Goal: Information Seeking & Learning: Learn about a topic

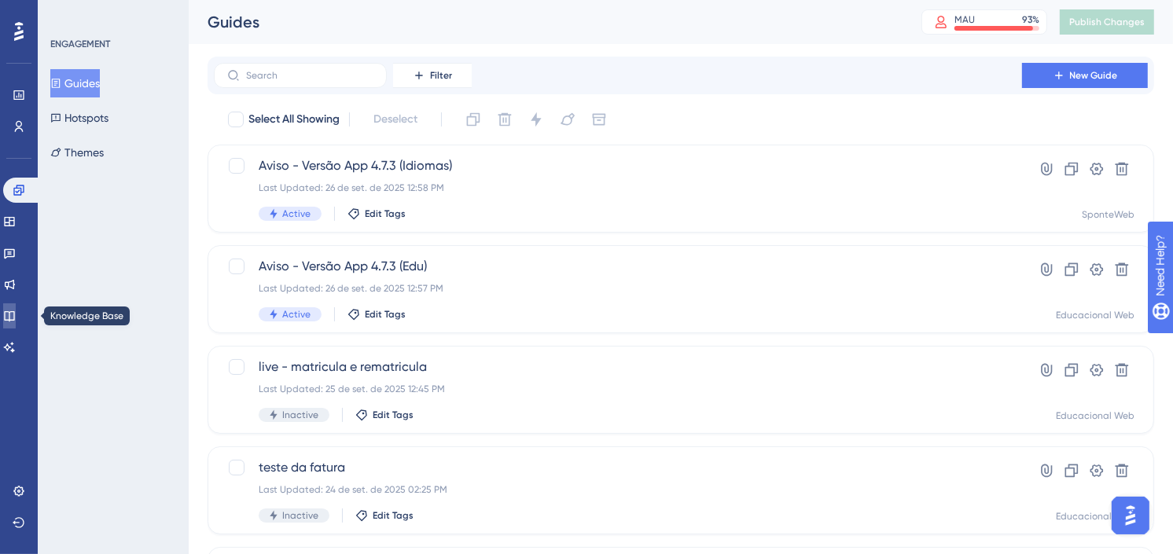
click at [16, 314] on icon at bounding box center [9, 316] width 13 height 13
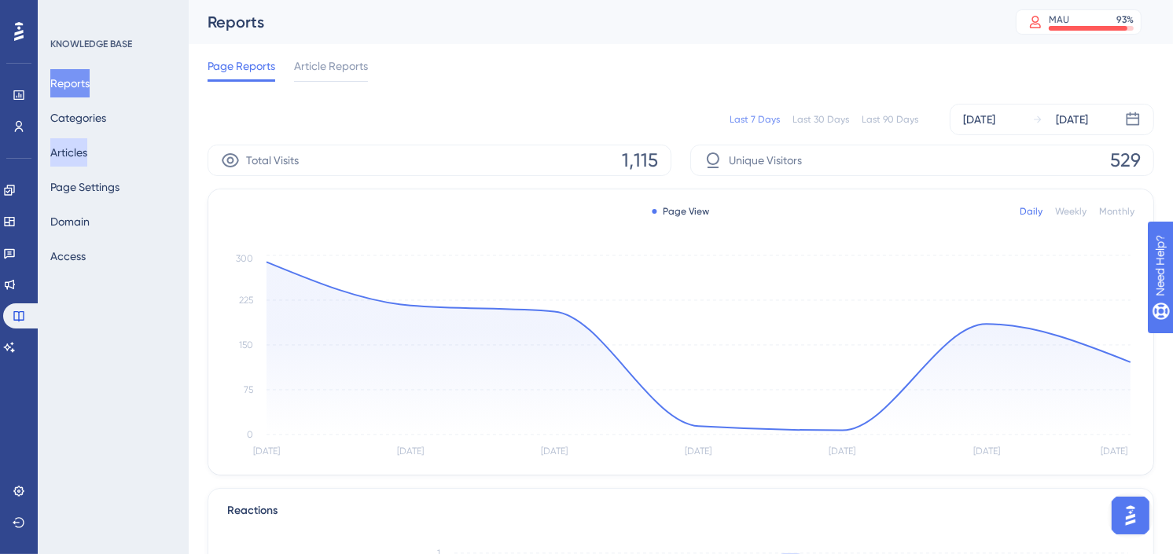
click at [83, 153] on button "Articles" at bounding box center [68, 152] width 37 height 28
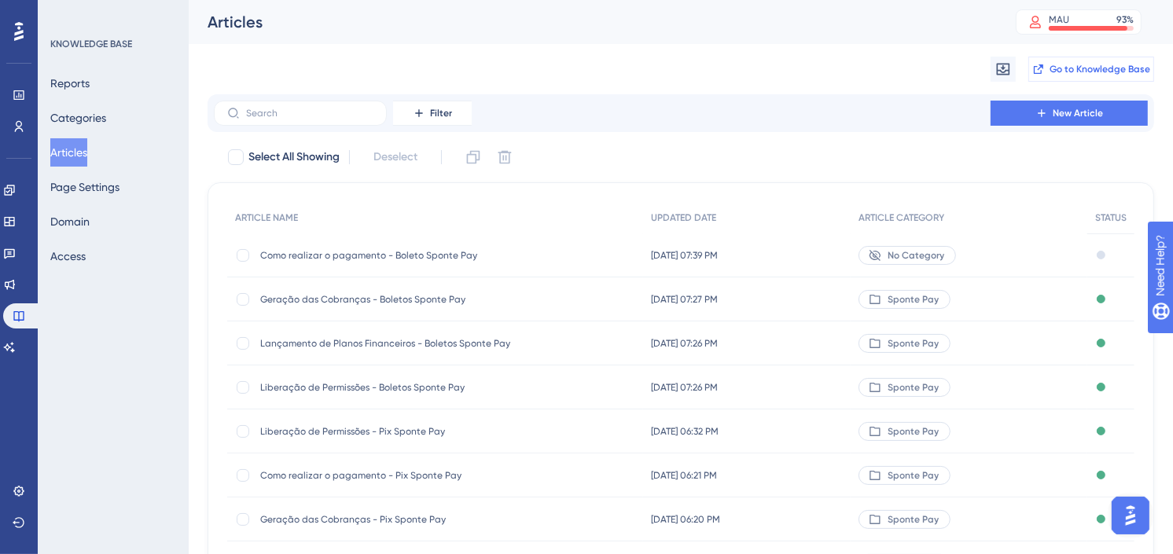
click at [1087, 68] on span "Go to Knowledge Base" at bounding box center [1099, 69] width 101 height 13
click at [16, 184] on icon at bounding box center [9, 190] width 13 height 13
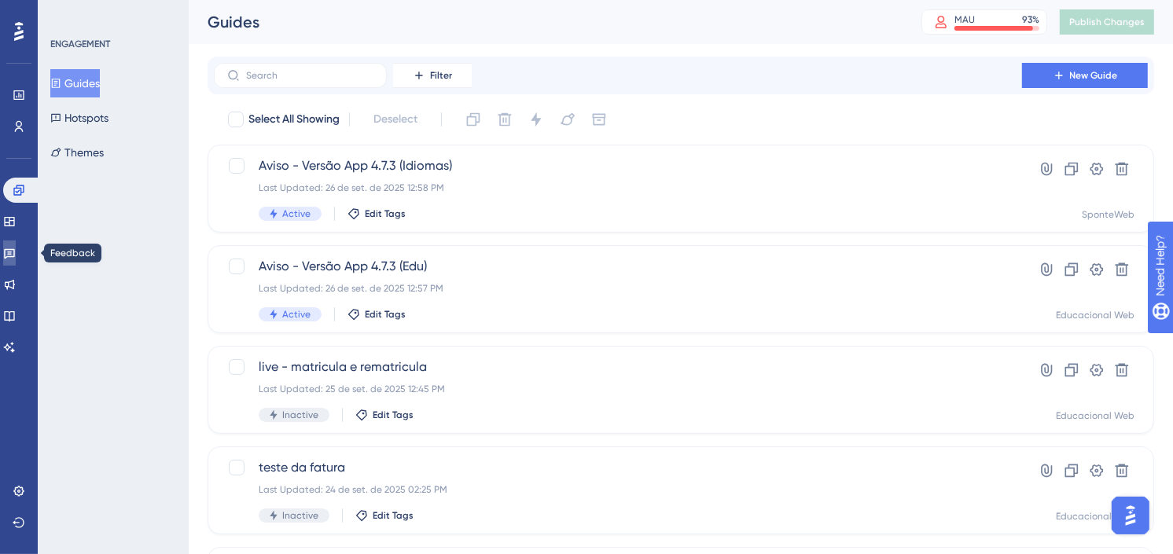
click at [14, 254] on icon at bounding box center [9, 253] width 13 height 13
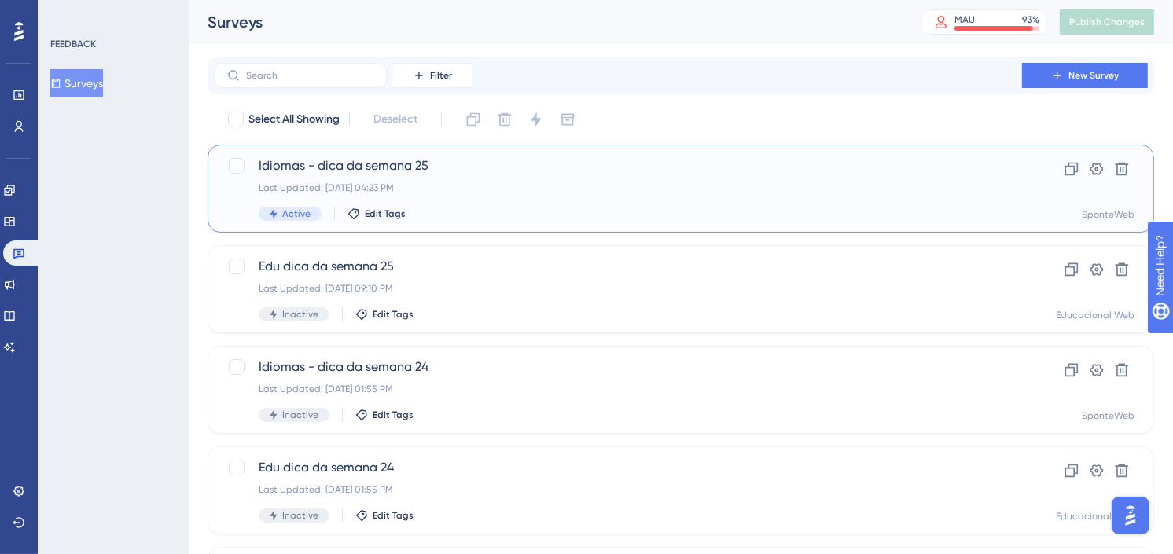
click at [435, 186] on div "Last Updated: [DATE] 04:23 PM" at bounding box center [618, 188] width 718 height 13
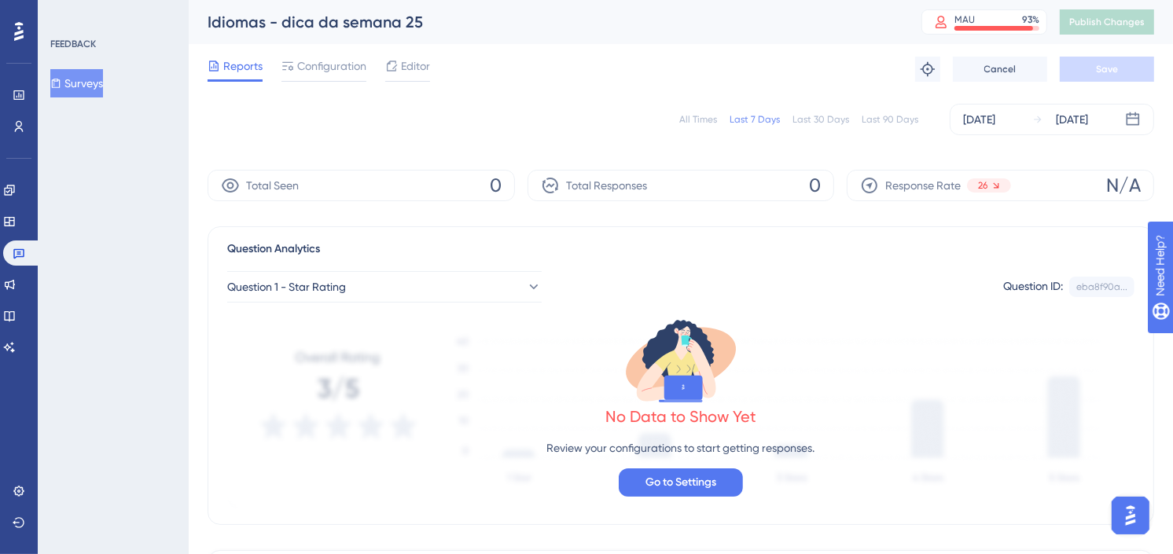
click at [722, 119] on div "All Times Last 7 Days Last 30 Days Last 90 Days" at bounding box center [798, 119] width 239 height 13
click at [713, 119] on div "All Times" at bounding box center [698, 119] width 38 height 13
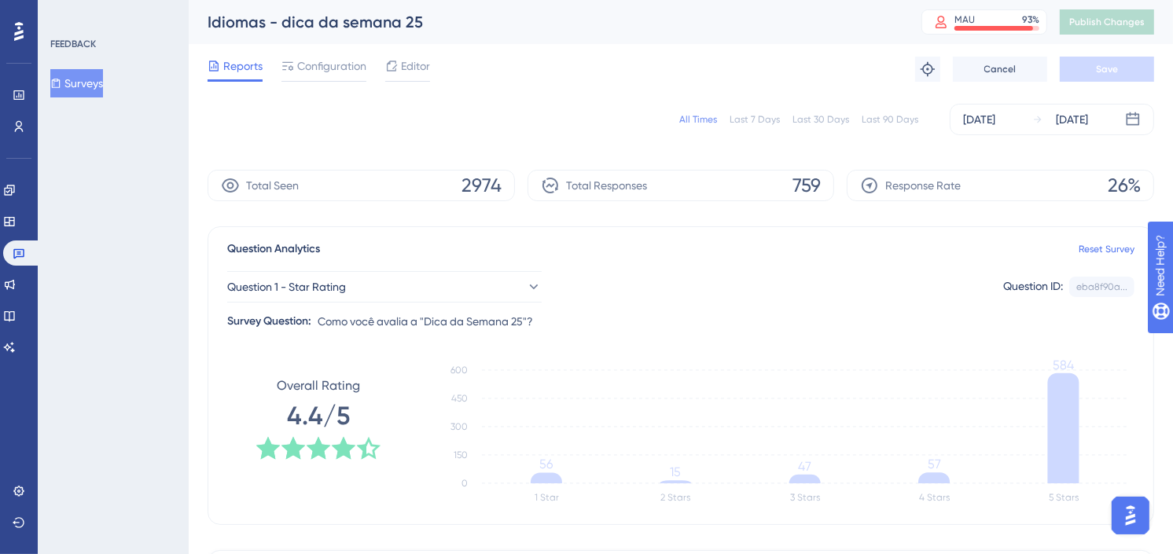
scroll to position [262, 0]
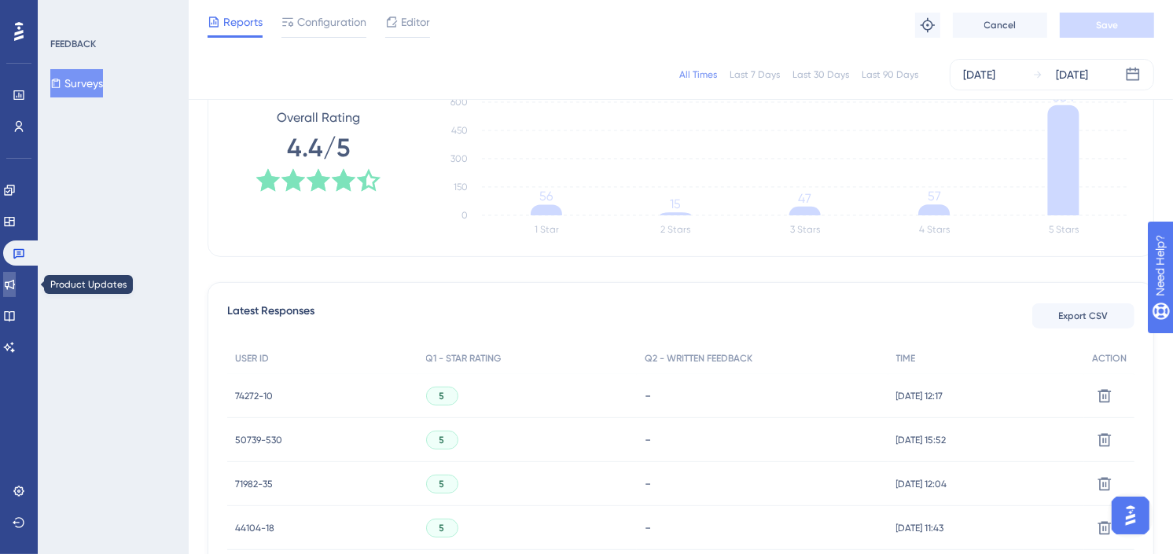
click at [16, 280] on link at bounding box center [9, 284] width 13 height 25
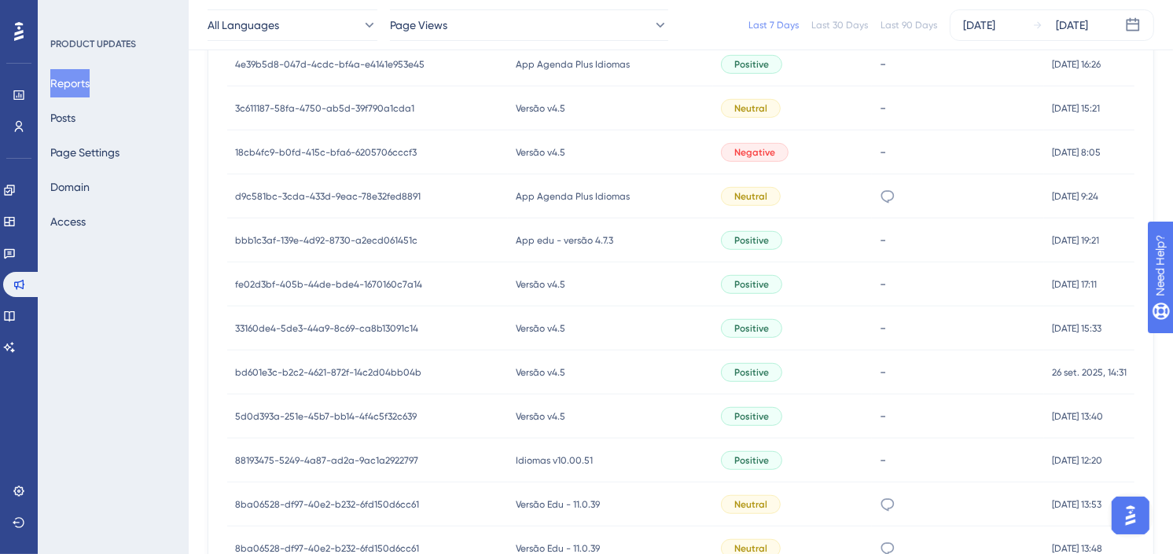
scroll to position [876, 0]
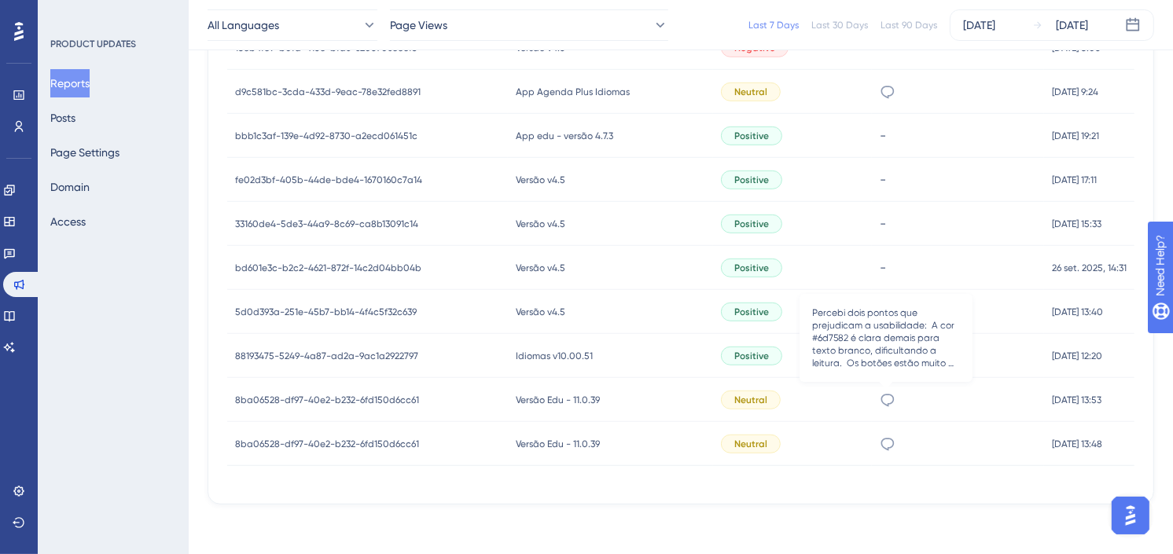
click at [886, 397] on icon at bounding box center [888, 400] width 16 height 16
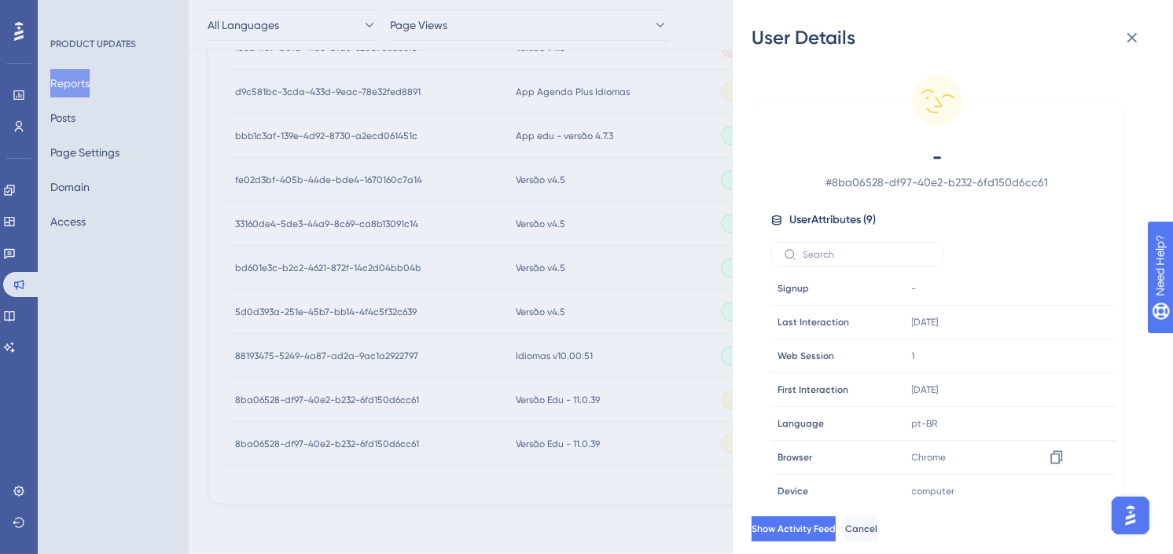
scroll to position [0, 0]
click at [1137, 38] on icon at bounding box center [1131, 37] width 19 height 19
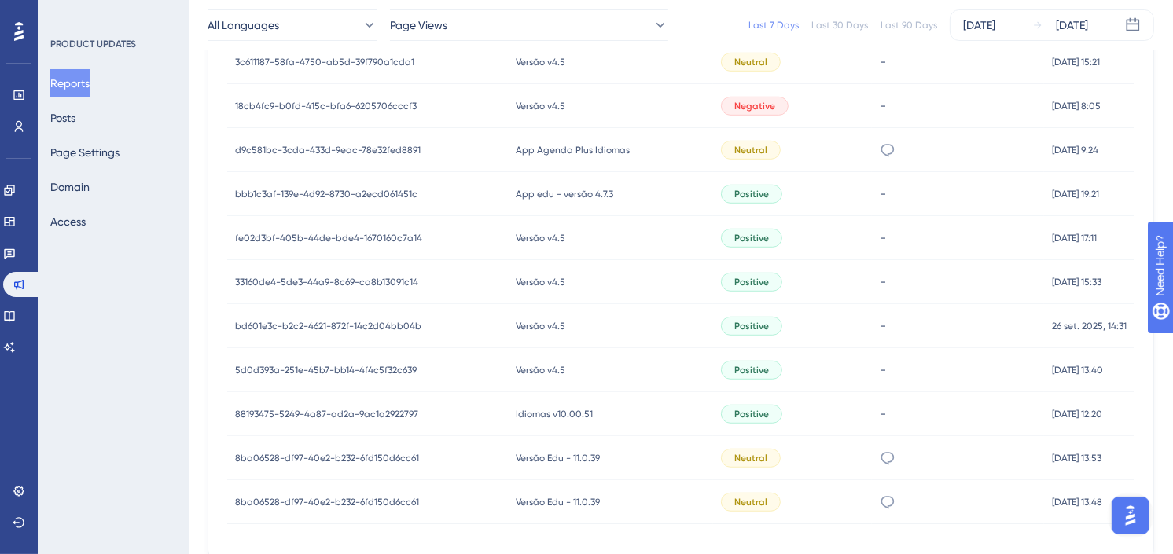
scroll to position [876, 0]
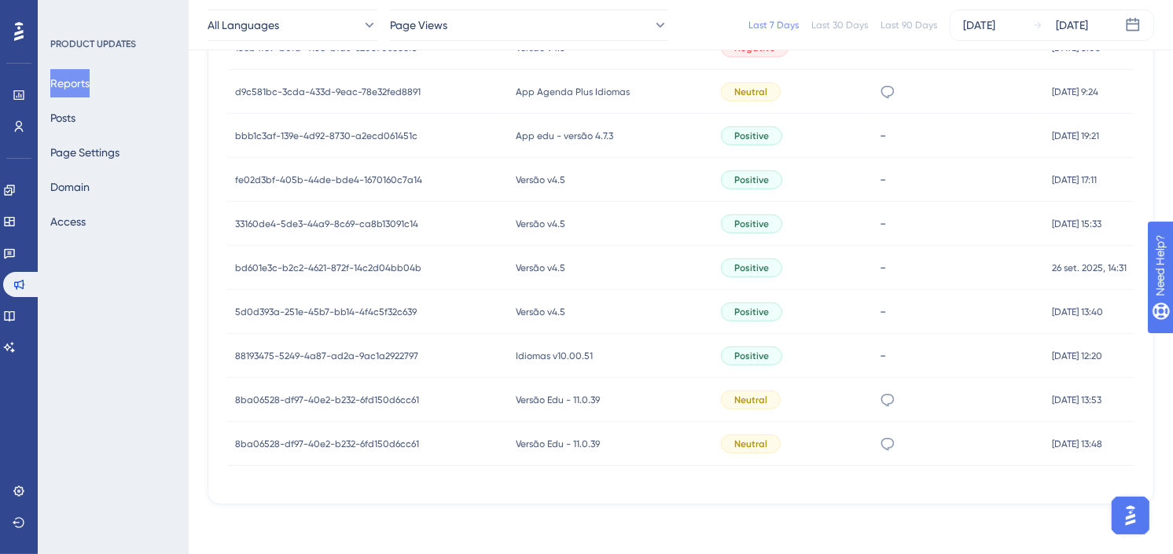
click at [810, 485] on div "Latest Responses Export CSV USER ID POST NAME Reaction Written Feedback TIME f4…" at bounding box center [680, 153] width 946 height 703
drag, startPoint x: 71, startPoint y: 112, endPoint x: 57, endPoint y: 23, distance: 90.6
click at [71, 112] on button "Posts" at bounding box center [62, 118] width 25 height 28
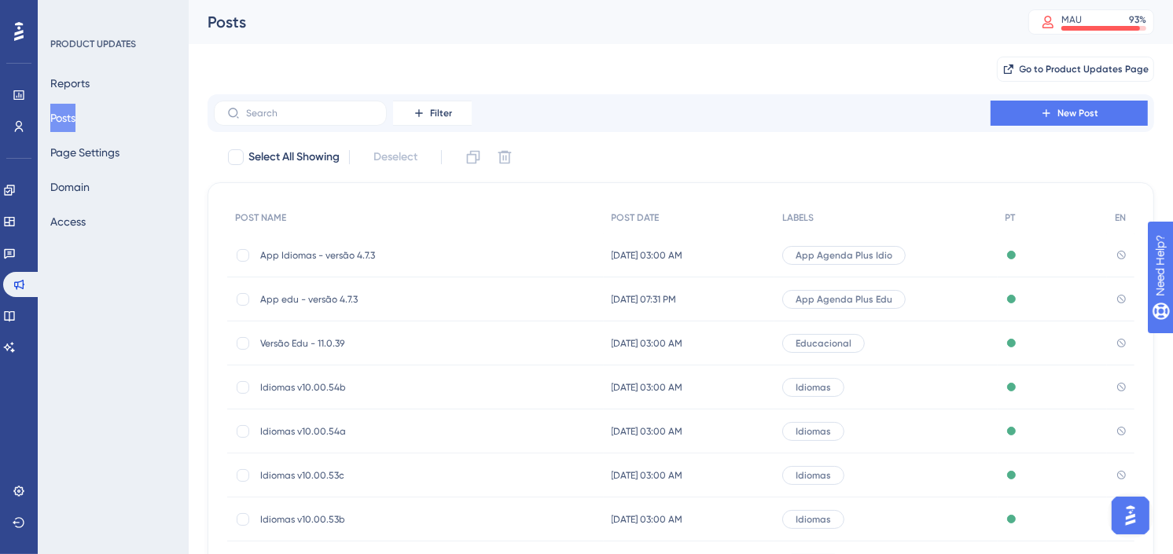
click at [935, 68] on div "Go to Product Updates Page" at bounding box center [680, 69] width 946 height 50
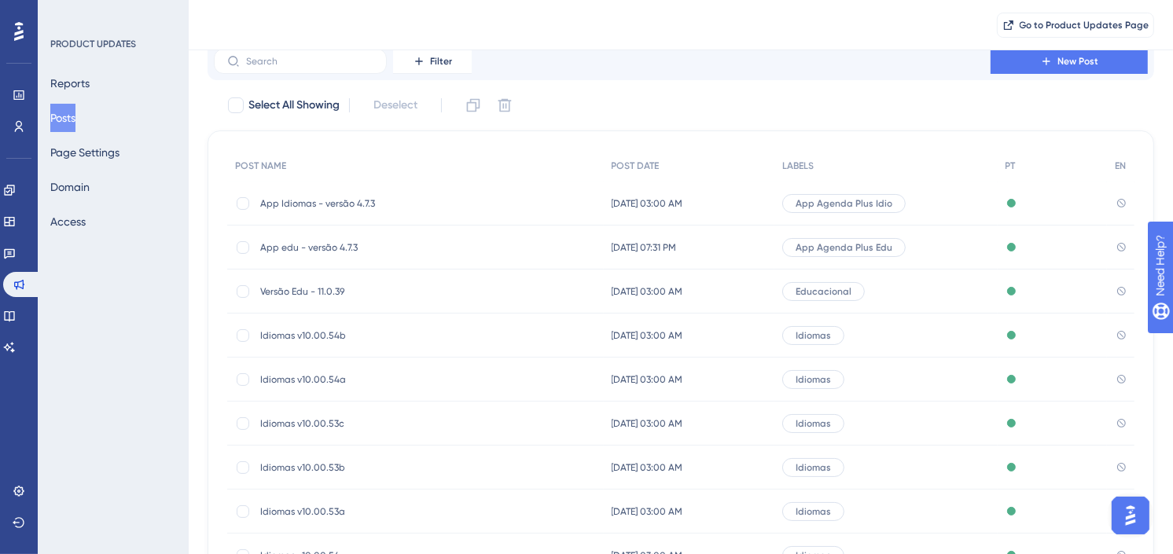
scroll to position [87, 0]
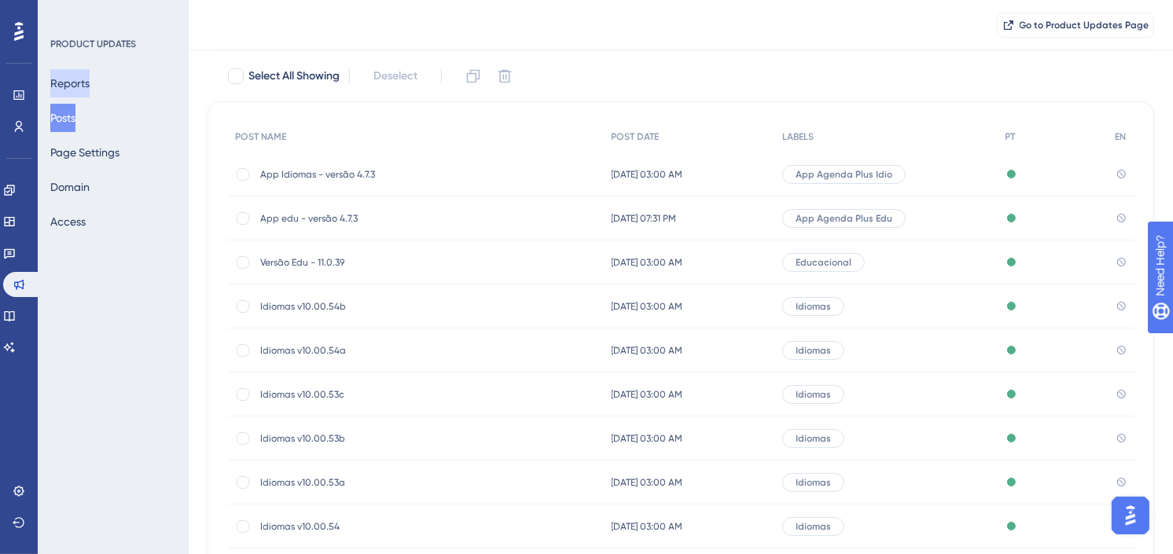
click at [80, 79] on button "Reports" at bounding box center [69, 83] width 39 height 28
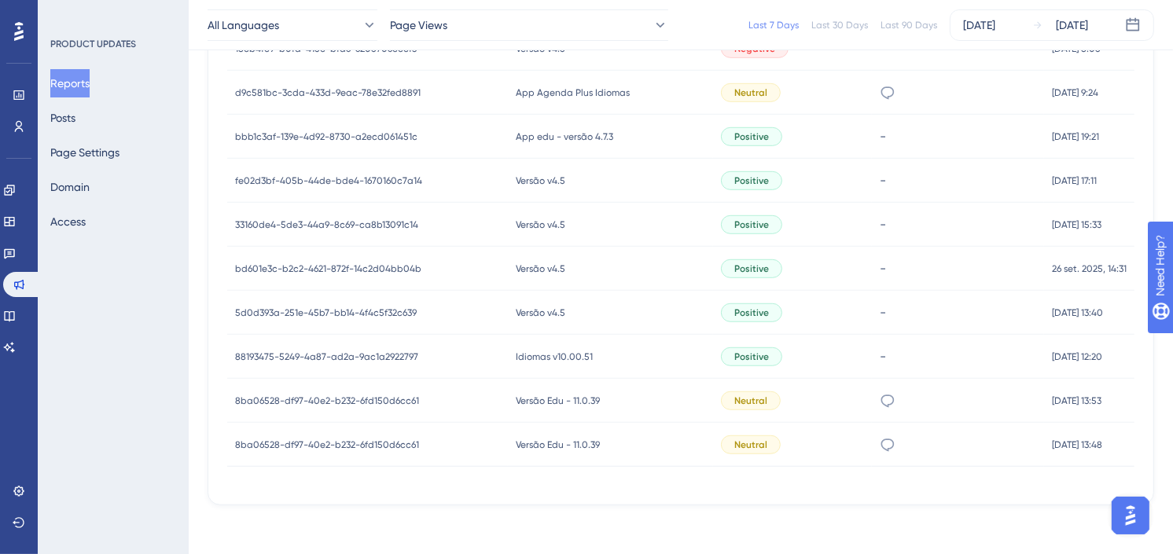
scroll to position [876, 0]
click at [64, 118] on button "Posts" at bounding box center [62, 118] width 25 height 28
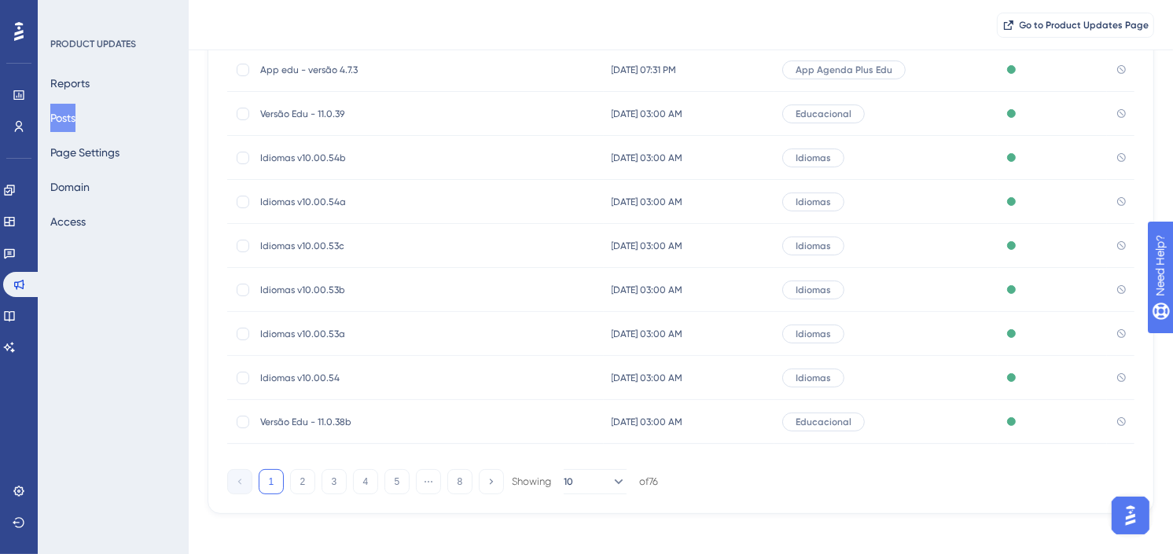
scroll to position [239, 0]
click at [352, 107] on span "Versão Edu - 11.0.39" at bounding box center [386, 111] width 252 height 13
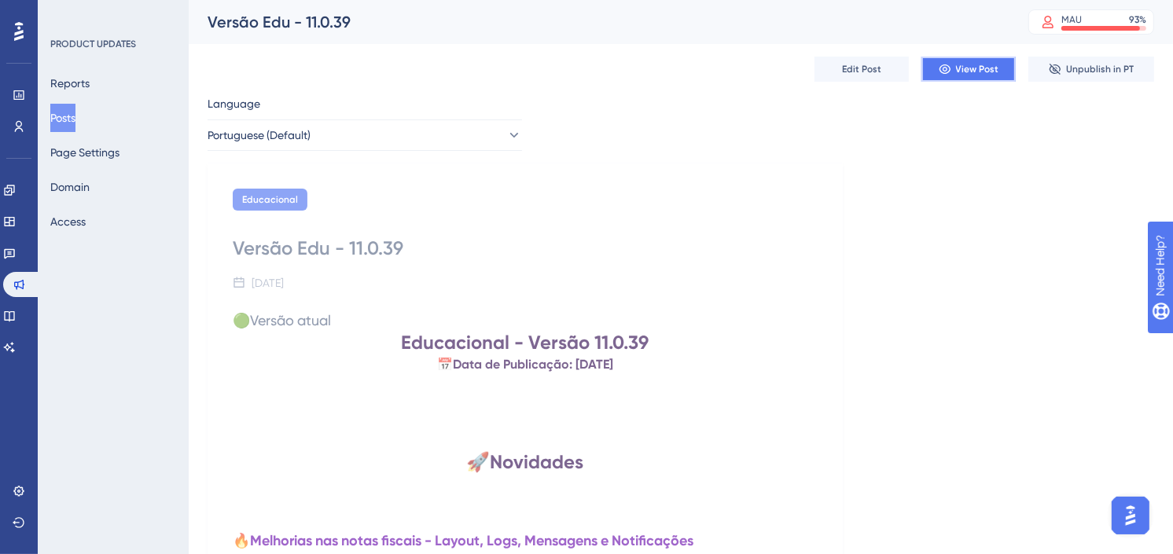
click at [979, 66] on span "View Post" at bounding box center [977, 69] width 43 height 13
click at [69, 77] on button "Reports" at bounding box center [69, 83] width 39 height 28
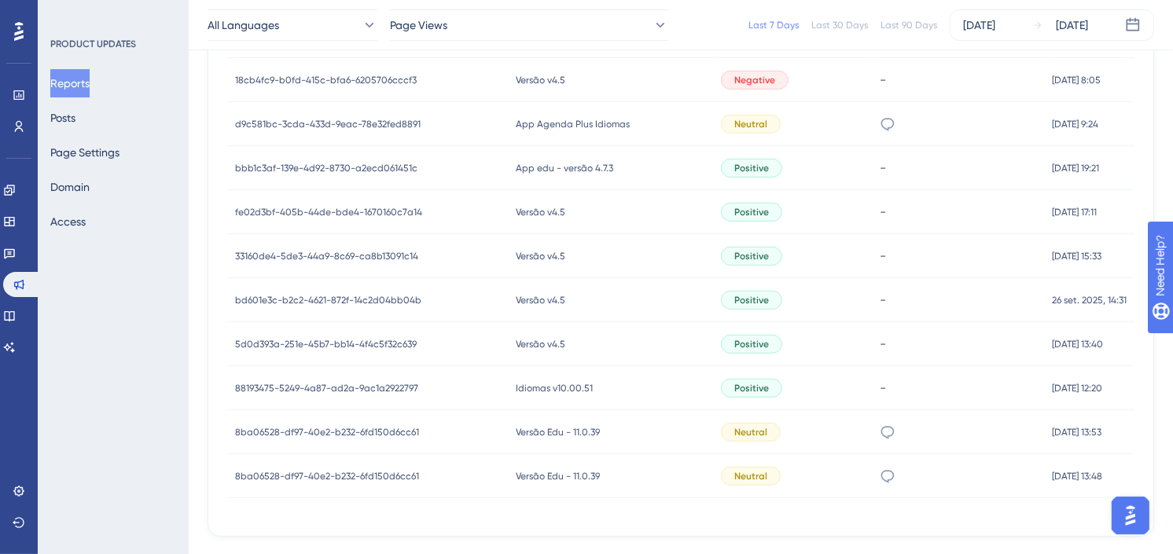
scroll to position [876, 0]
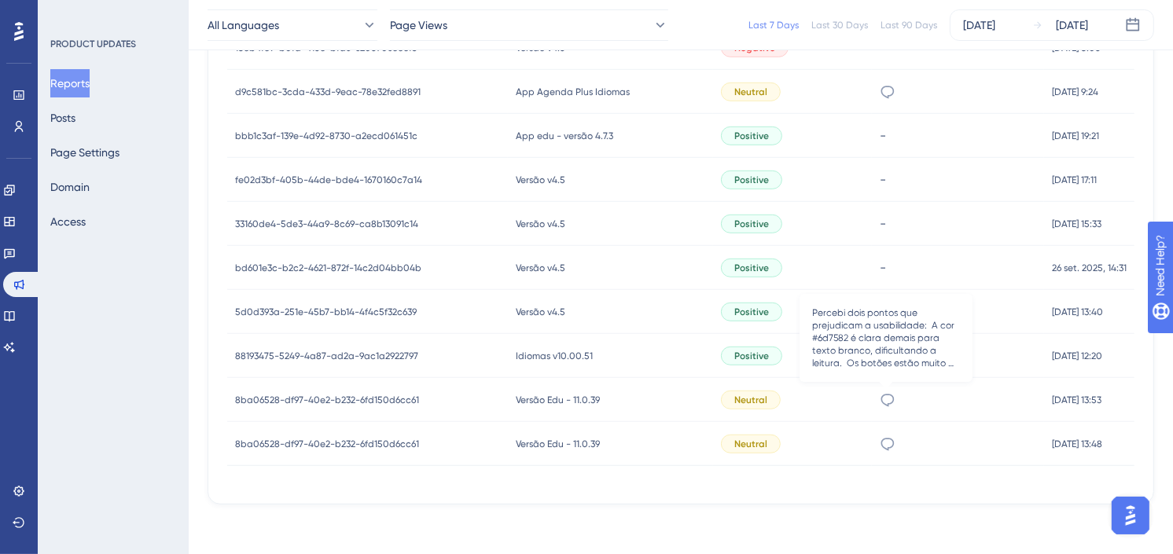
click at [885, 395] on icon at bounding box center [888, 400] width 16 height 16
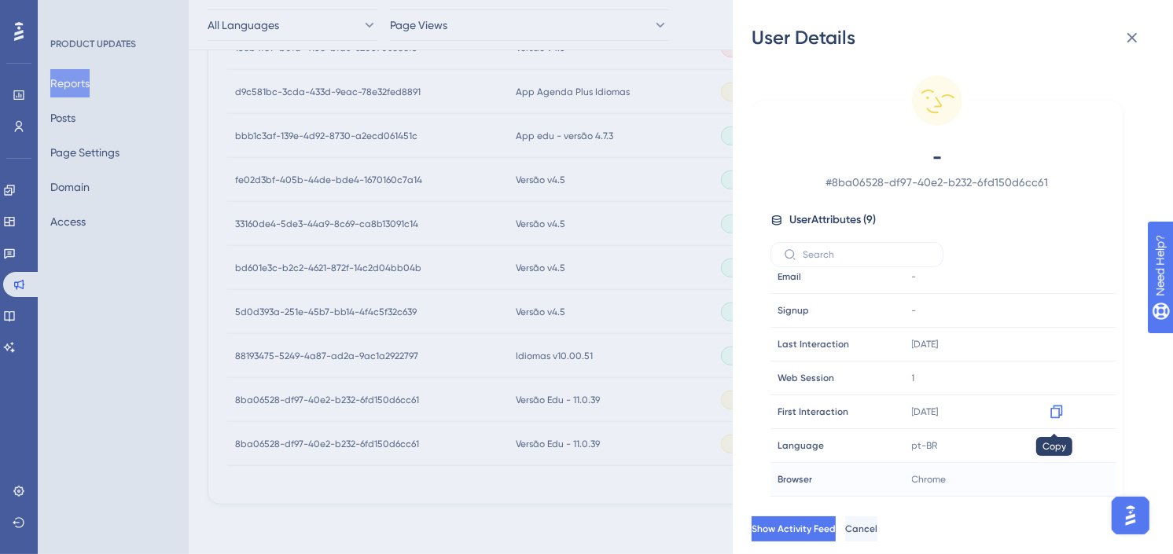
scroll to position [0, 0]
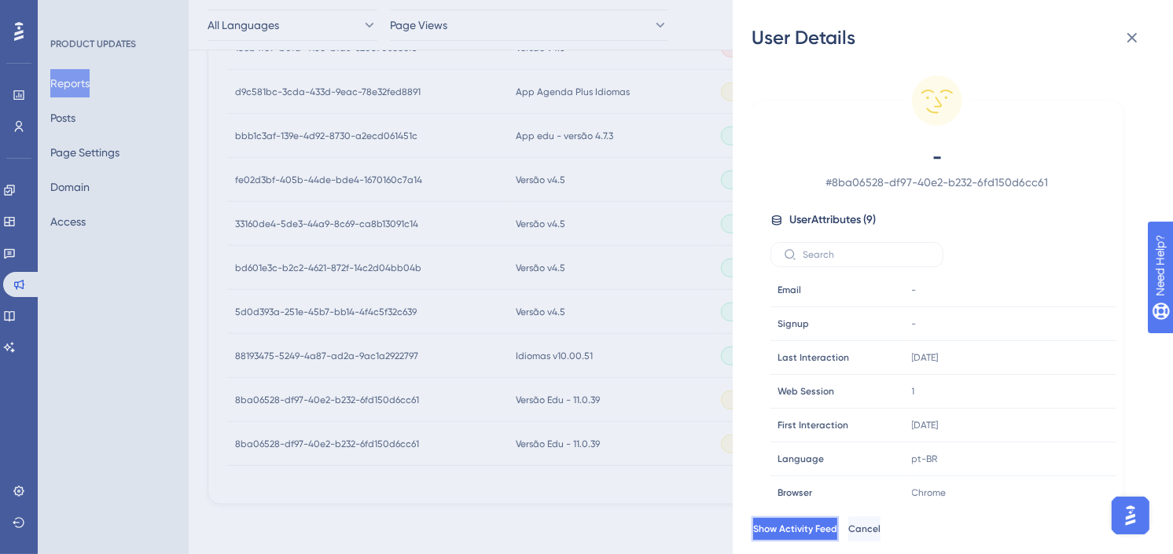
click at [778, 535] on span "Show Activity Feed" at bounding box center [795, 529] width 84 height 13
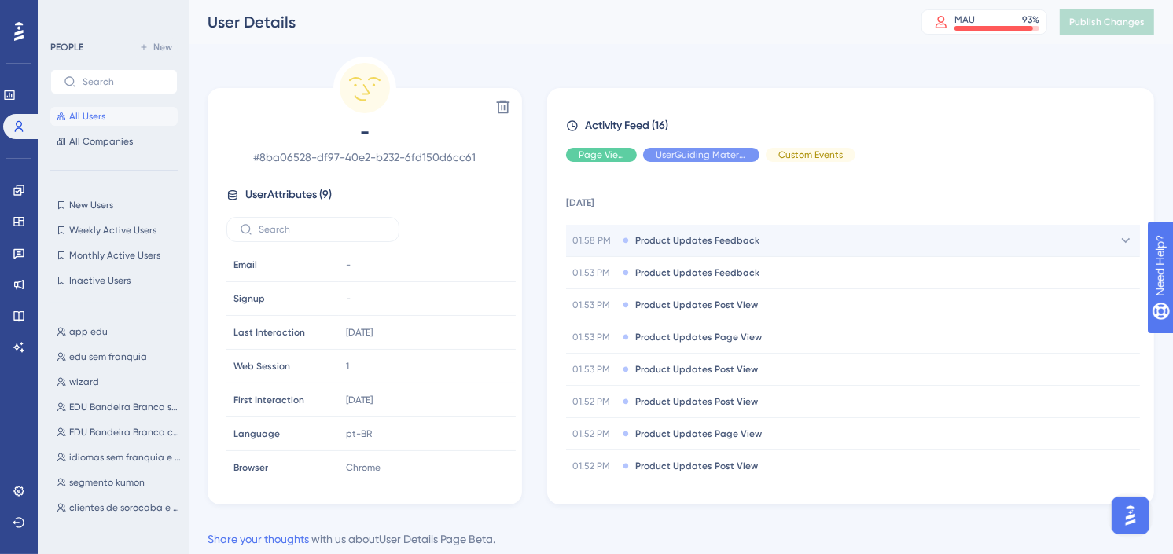
click at [778, 233] on div "01.58 PM Product Updates Feedback" at bounding box center [853, 240] width 574 height 31
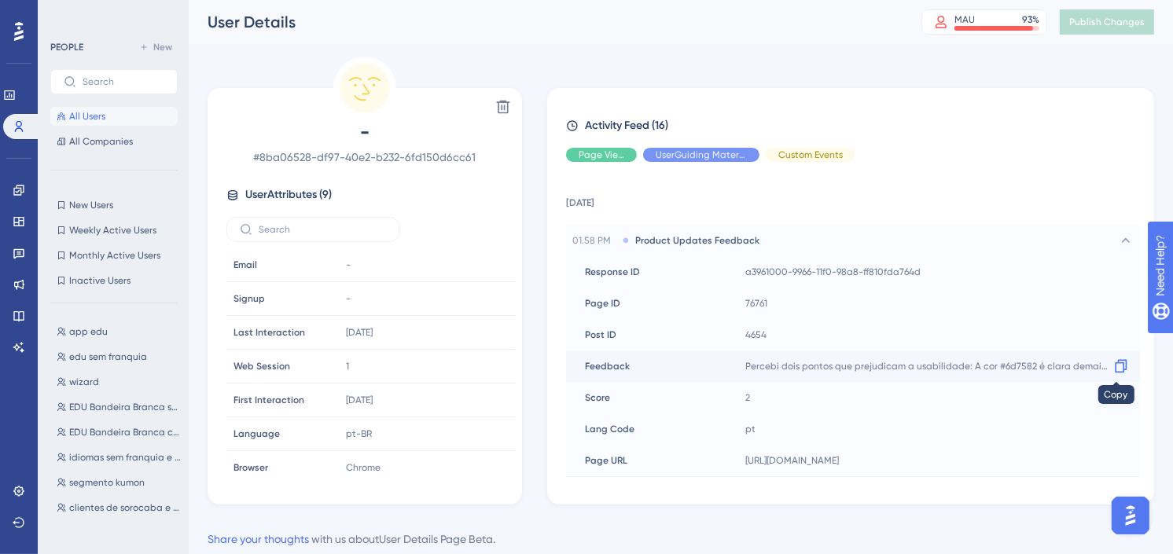
click at [1116, 363] on icon at bounding box center [1121, 366] width 12 height 13
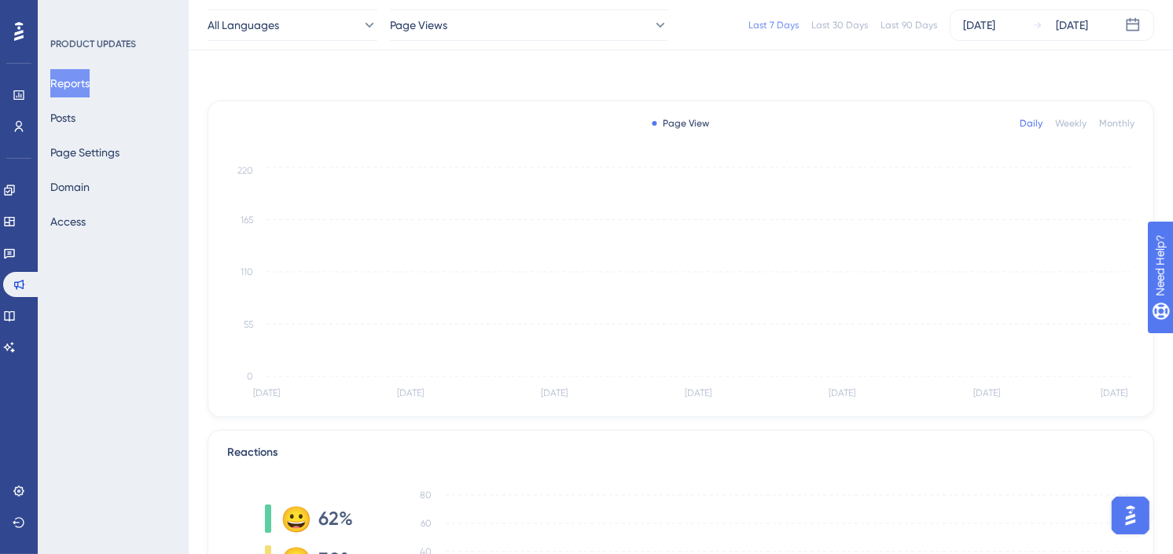
scroll to position [876, 0]
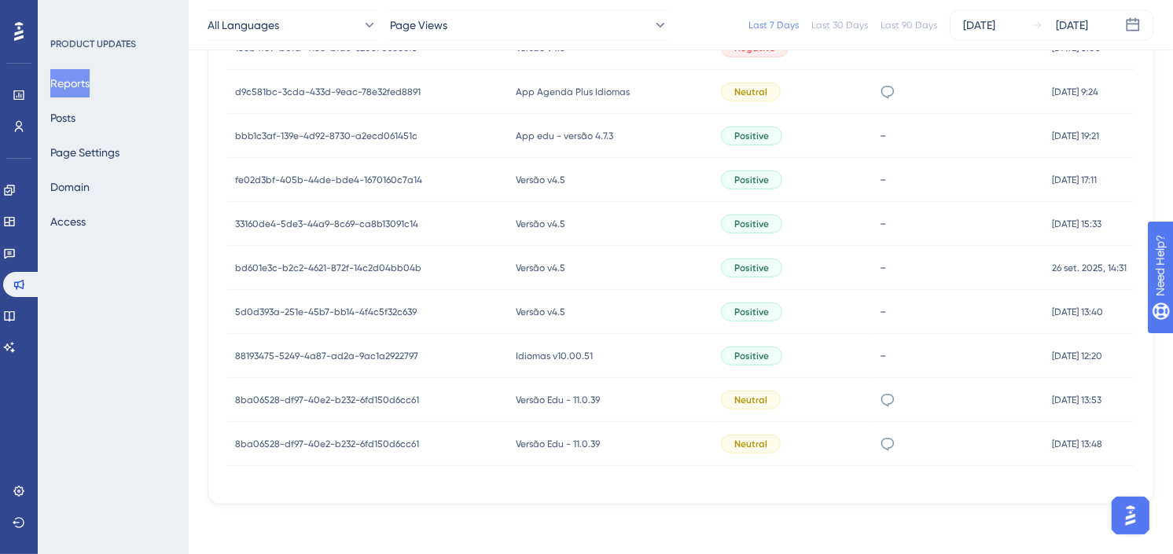
click at [832, 443] on div "Neutral" at bounding box center [792, 444] width 159 height 44
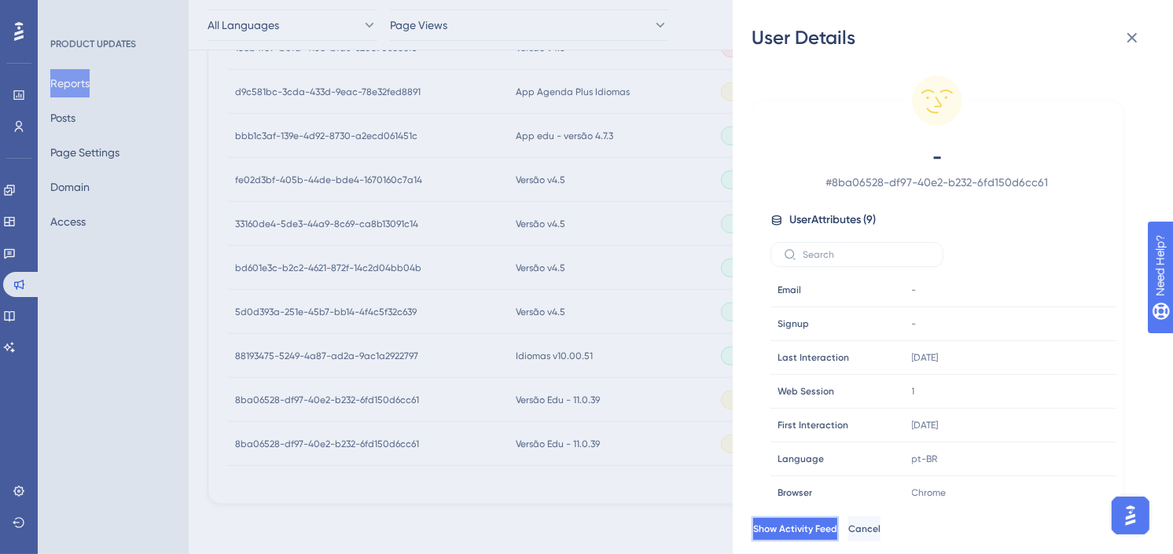
click at [824, 535] on span "Show Activity Feed" at bounding box center [795, 529] width 84 height 13
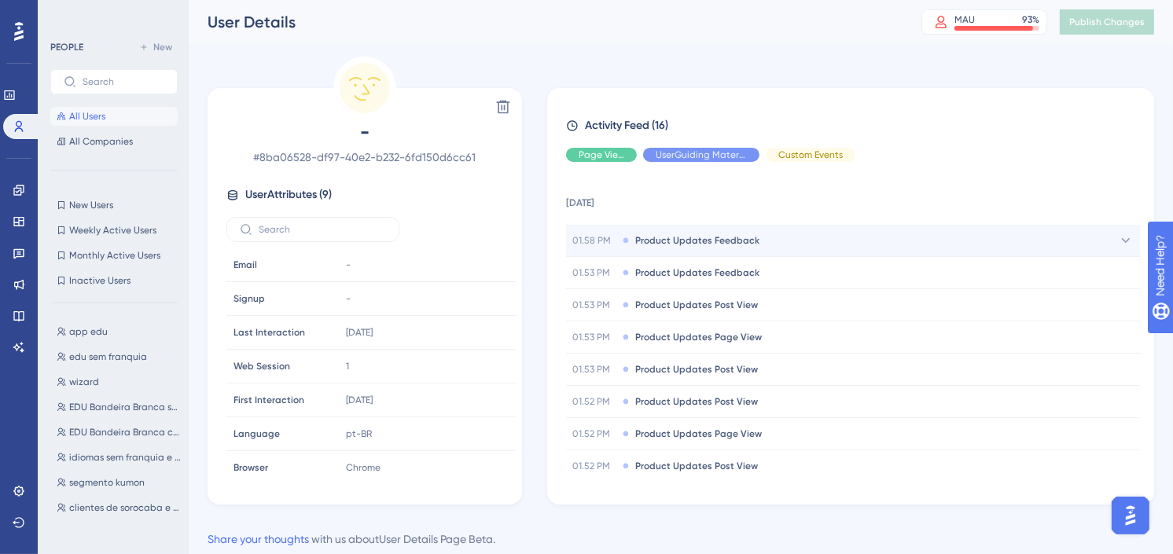
click at [713, 239] on span "Product Updates Feedback" at bounding box center [697, 240] width 124 height 13
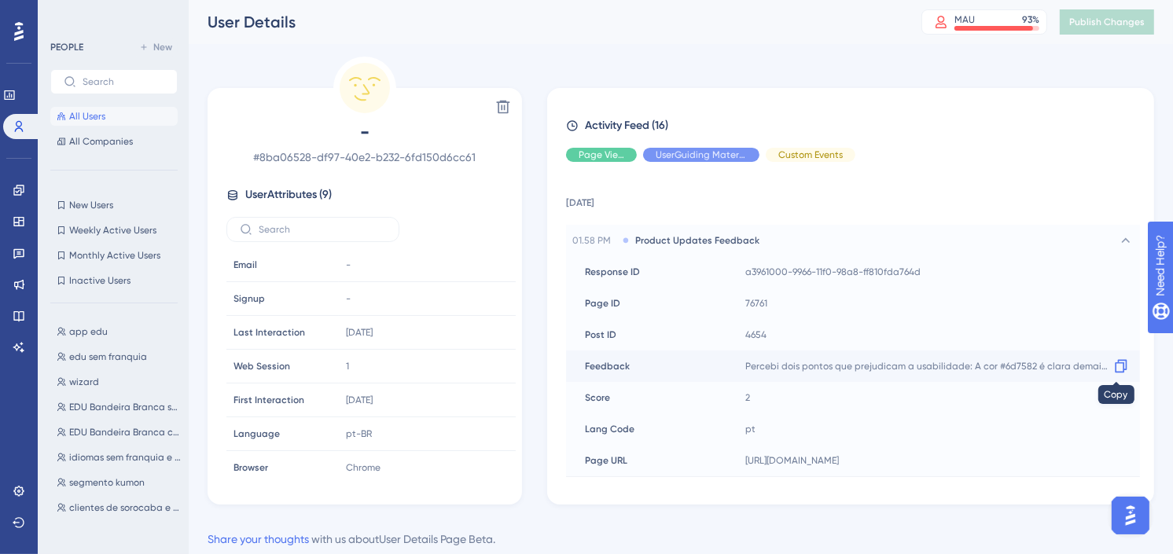
click at [1115, 364] on icon at bounding box center [1121, 366] width 16 height 16
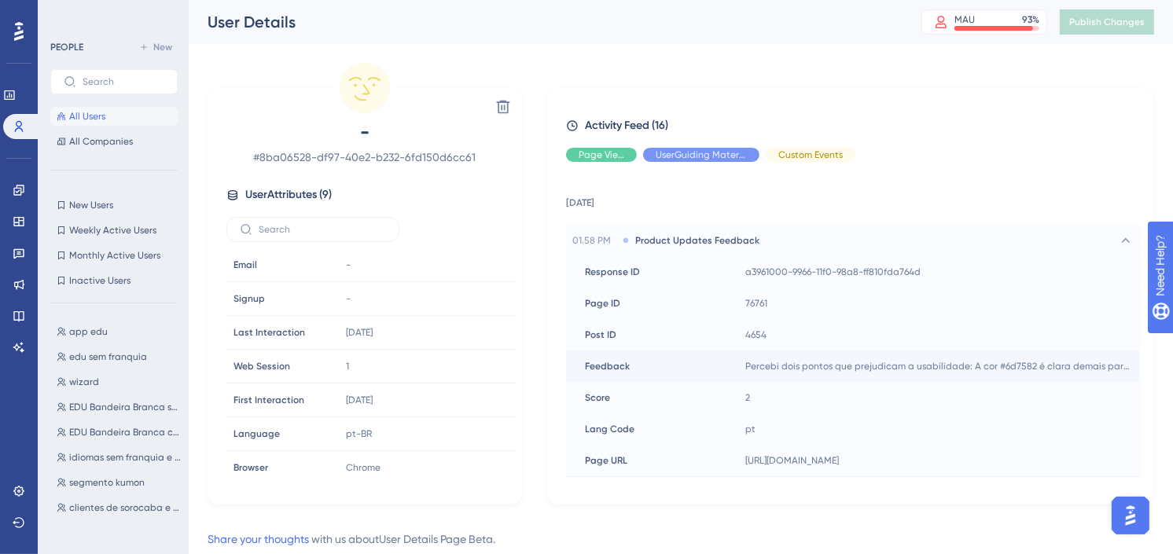
scroll to position [876, 0]
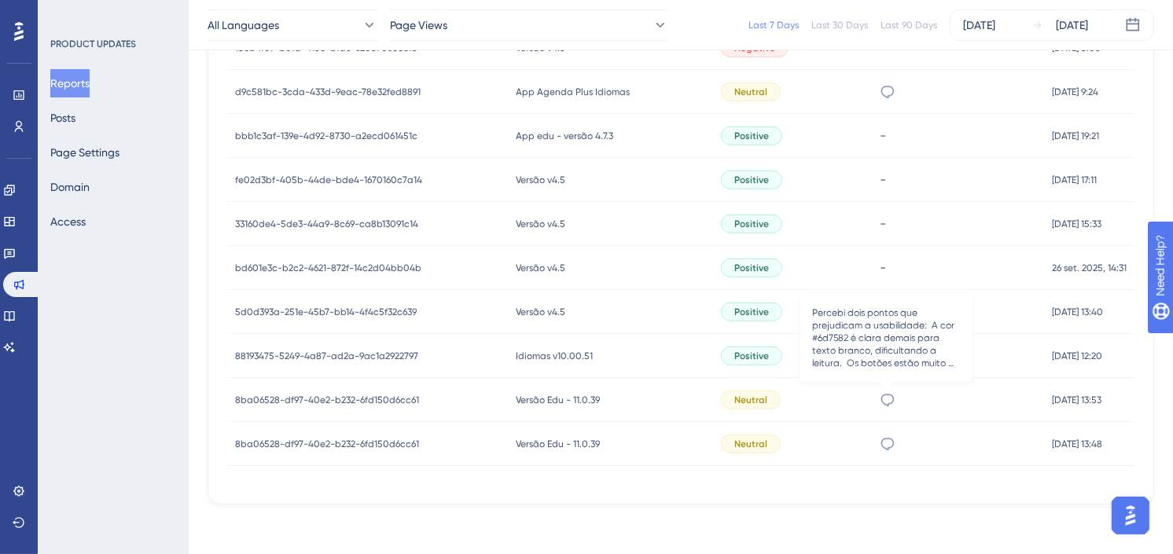
click at [883, 397] on icon at bounding box center [888, 400] width 16 height 16
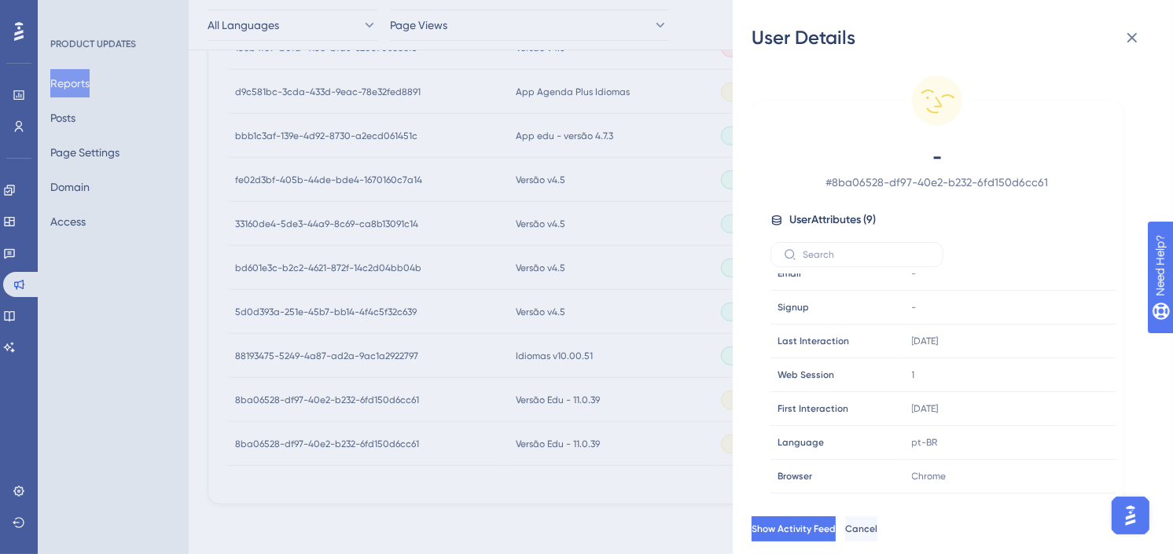
scroll to position [0, 0]
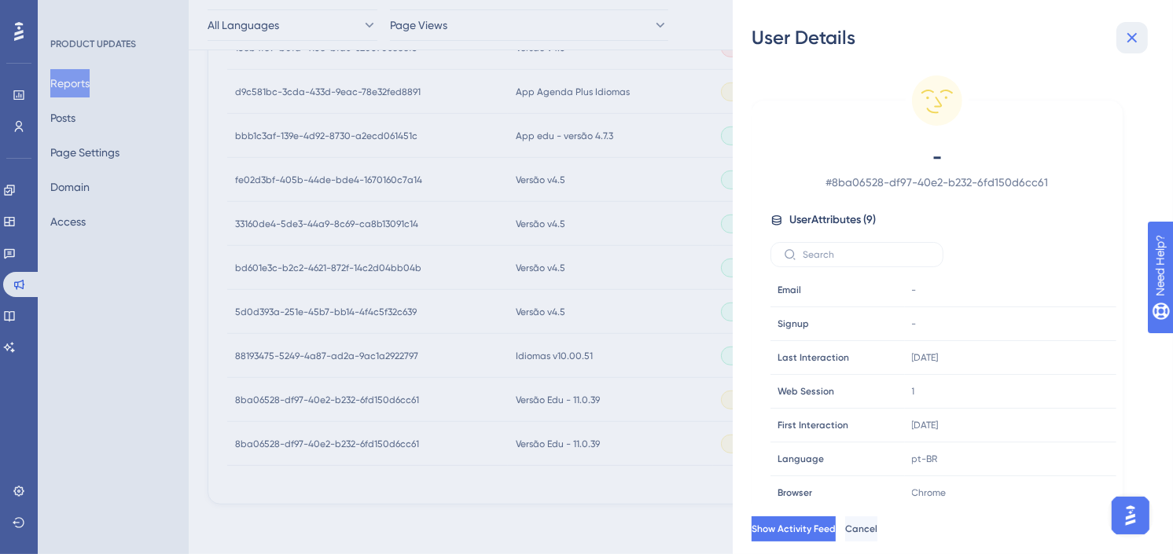
click at [1129, 26] on button at bounding box center [1131, 37] width 31 height 31
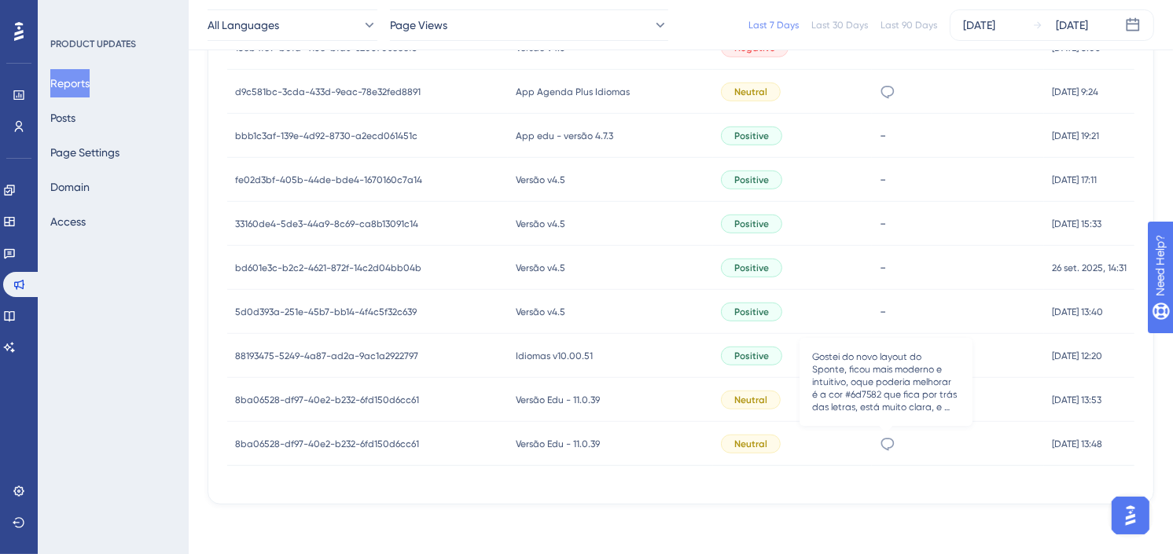
click at [885, 440] on icon at bounding box center [888, 444] width 16 height 16
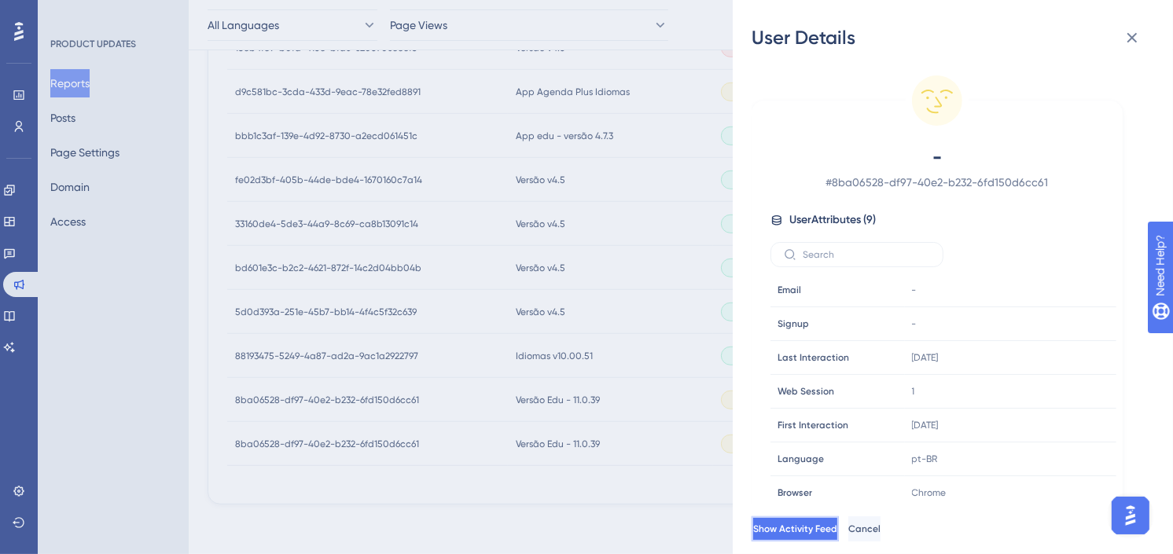
click at [839, 534] on button "Show Activity Feed" at bounding box center [794, 528] width 87 height 25
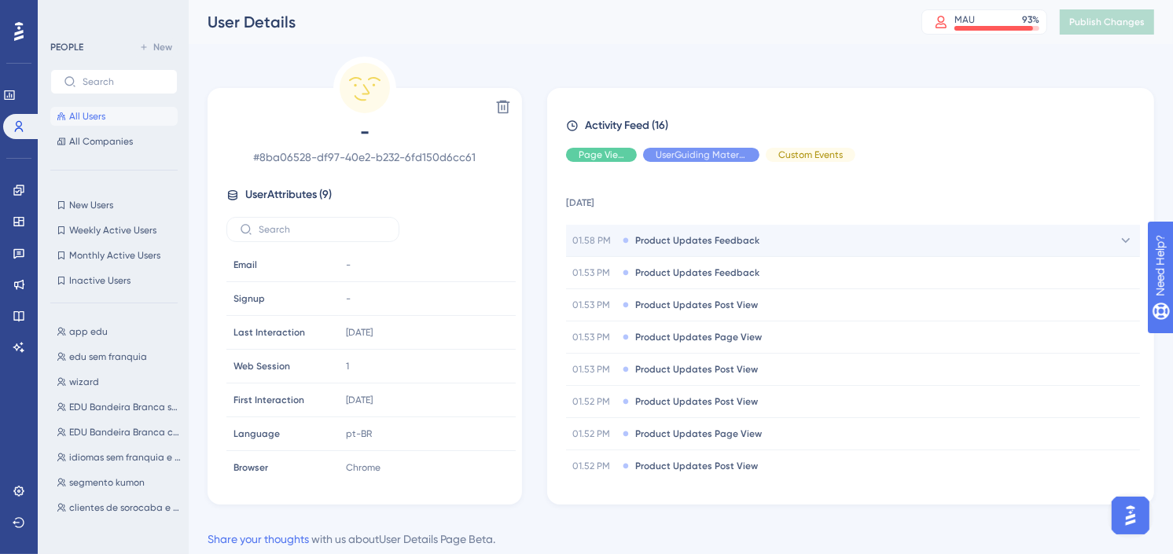
click at [795, 248] on div "01.58 PM Product Updates Feedback" at bounding box center [853, 240] width 574 height 31
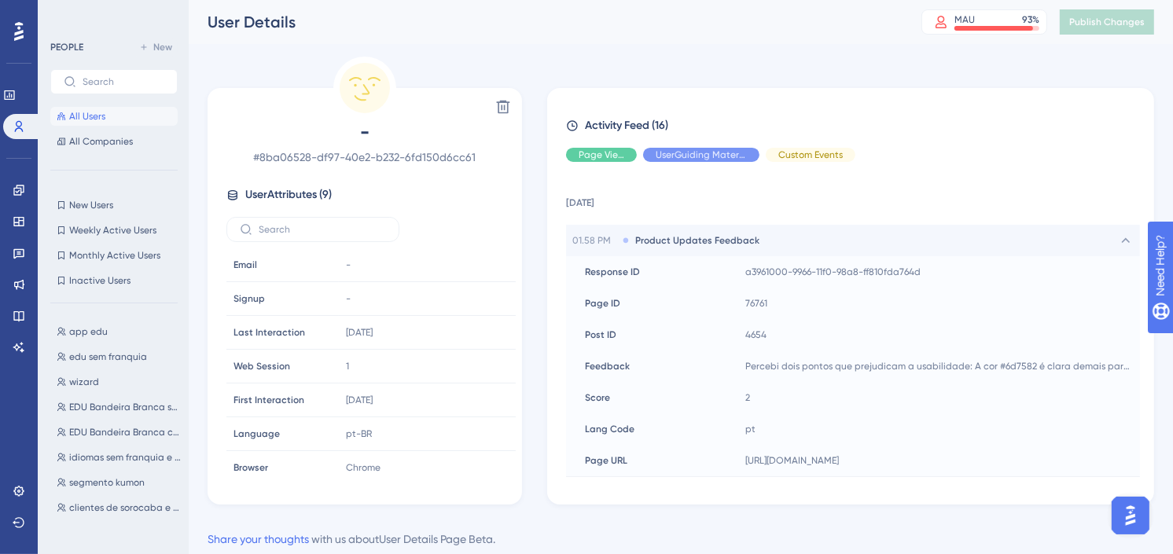
click at [795, 248] on div "01.58 PM Product Updates Feedback" at bounding box center [853, 240] width 574 height 31
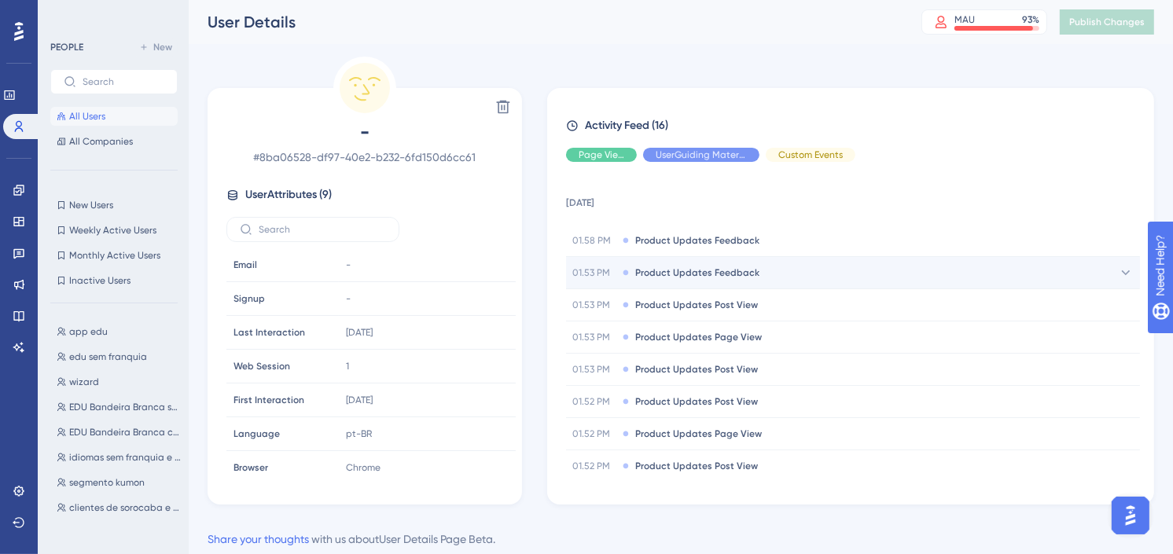
click at [792, 270] on div "01.53 PM Product Updates Feedback" at bounding box center [853, 272] width 574 height 31
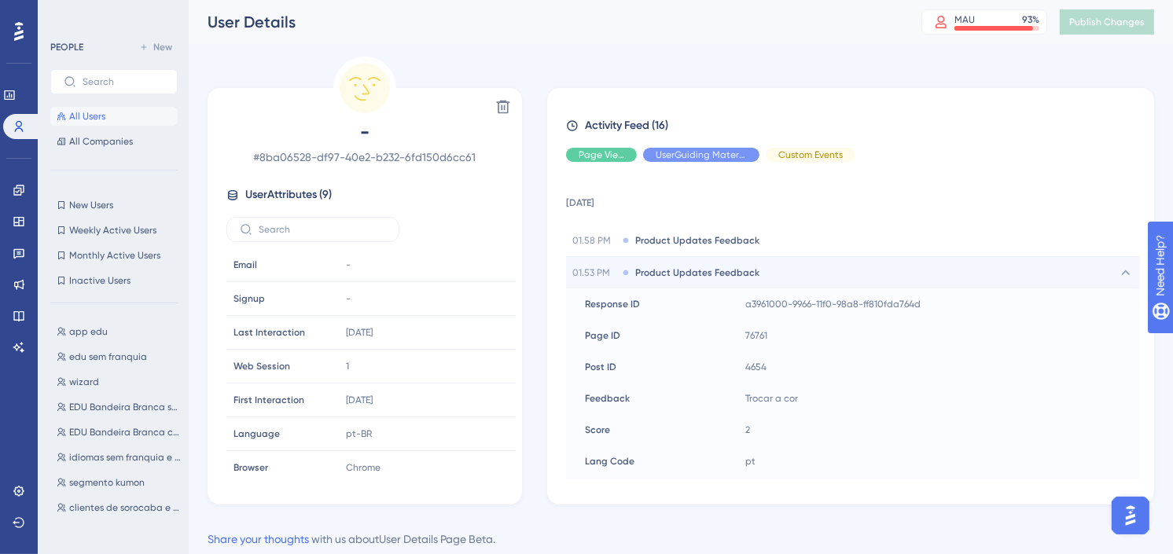
click at [773, 274] on div "01.53 PM Product Updates Feedback" at bounding box center [853, 272] width 574 height 31
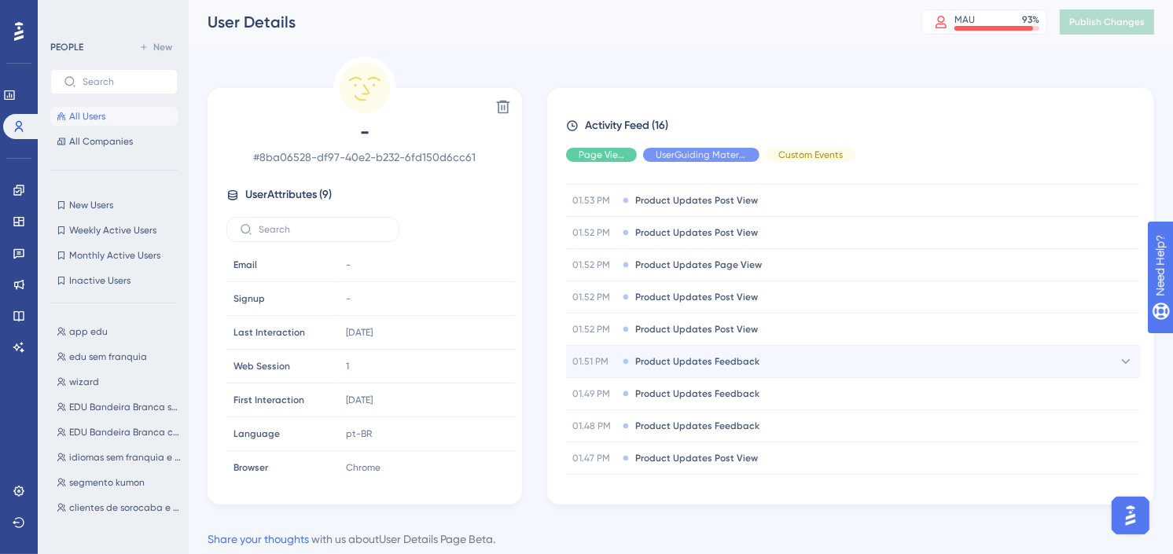
scroll to position [174, 0]
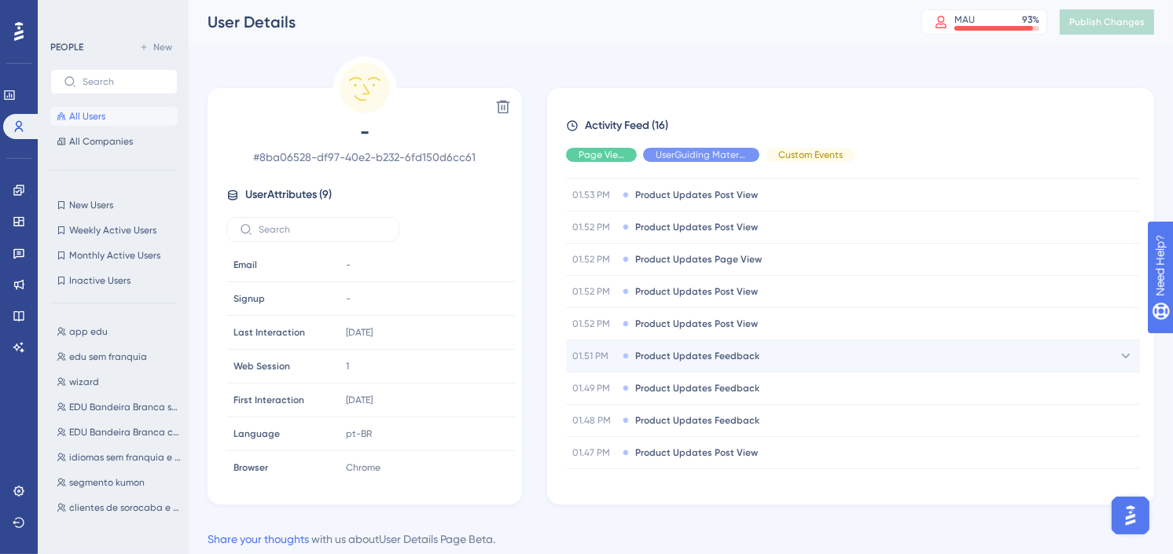
click at [788, 344] on div "01.51 PM Product Updates Feedback" at bounding box center [853, 355] width 574 height 31
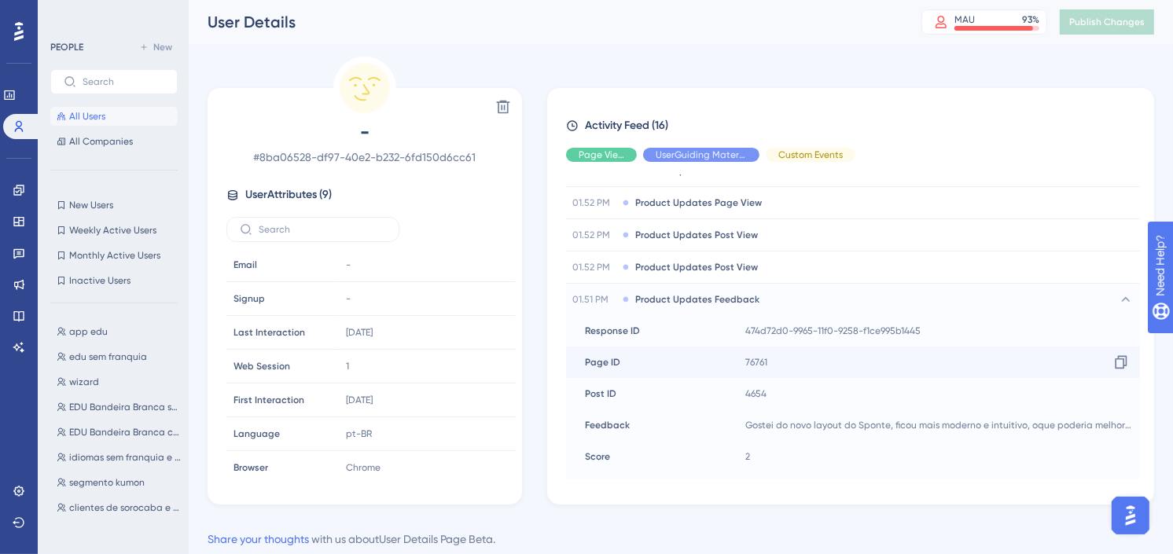
scroll to position [262, 0]
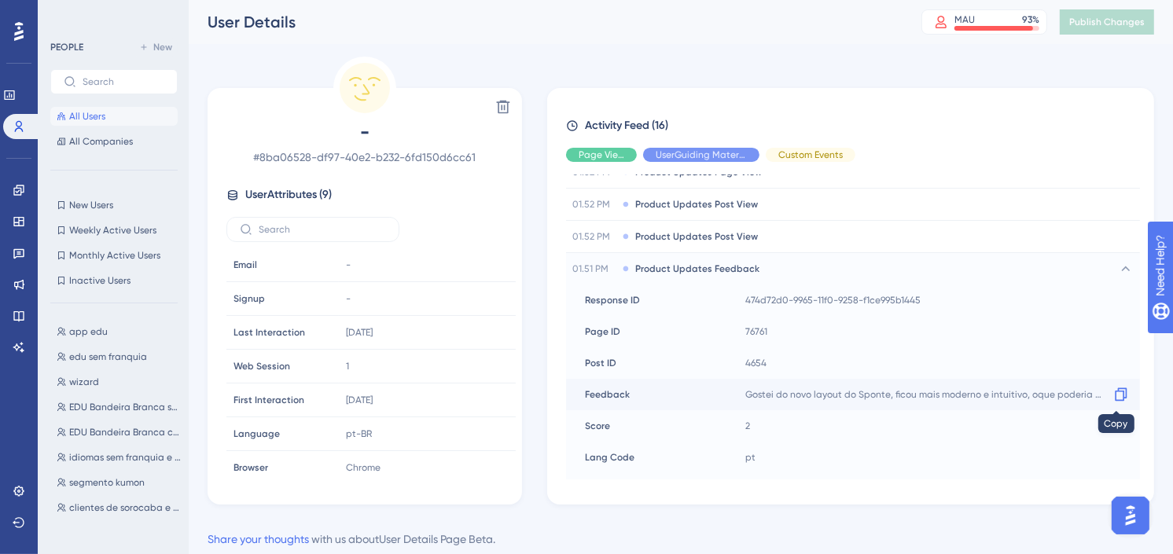
click at [1115, 394] on icon at bounding box center [1121, 395] width 16 height 16
click at [718, 268] on span "Product Updates Feedback" at bounding box center [697, 269] width 124 height 13
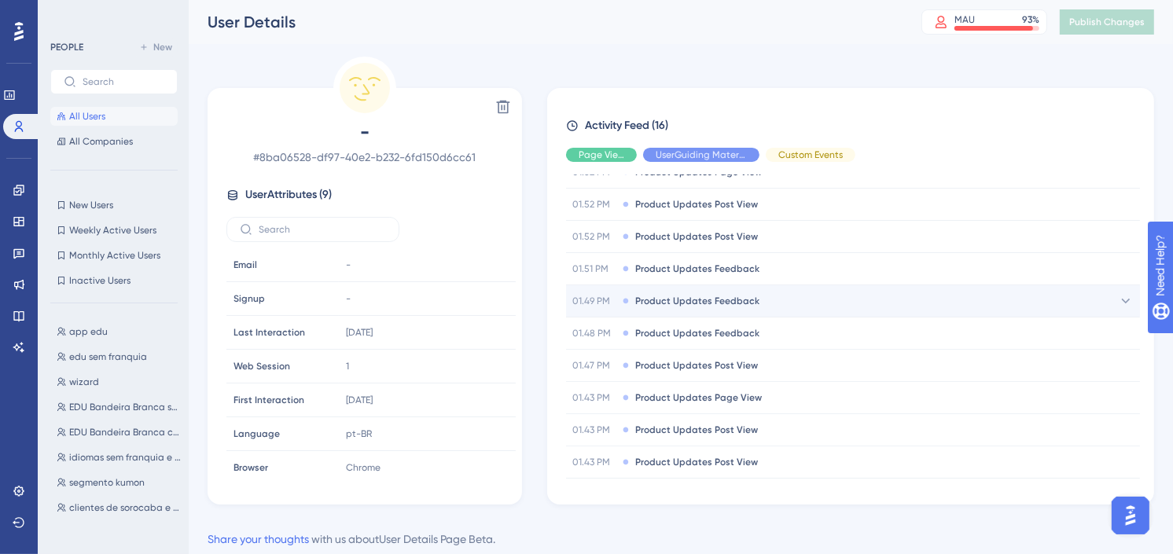
click at [718, 307] on span "Product Updates Feedback" at bounding box center [697, 301] width 124 height 13
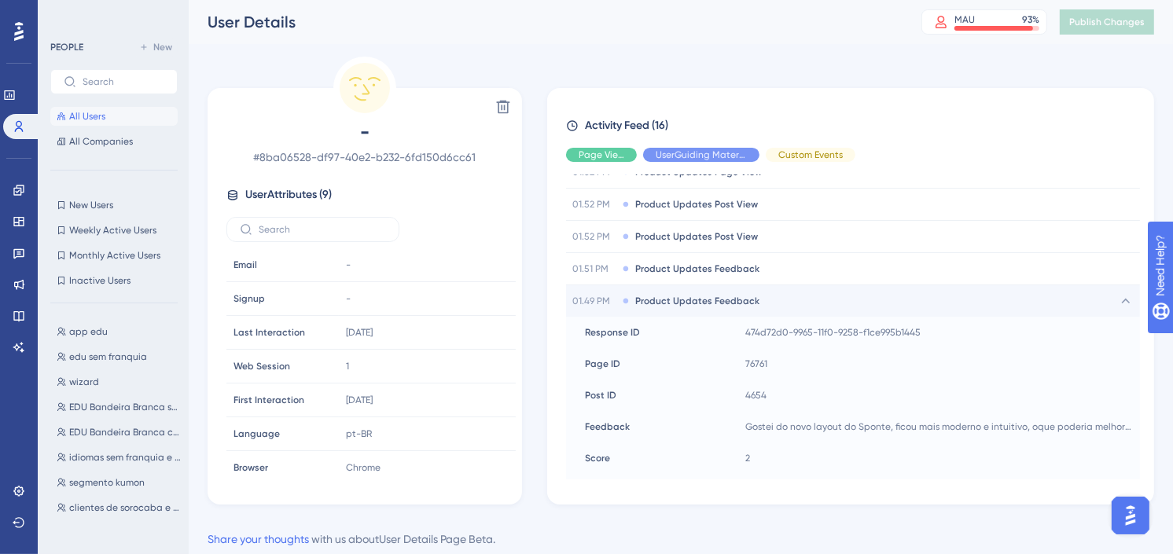
click at [718, 307] on span "Product Updates Feedback" at bounding box center [697, 301] width 124 height 13
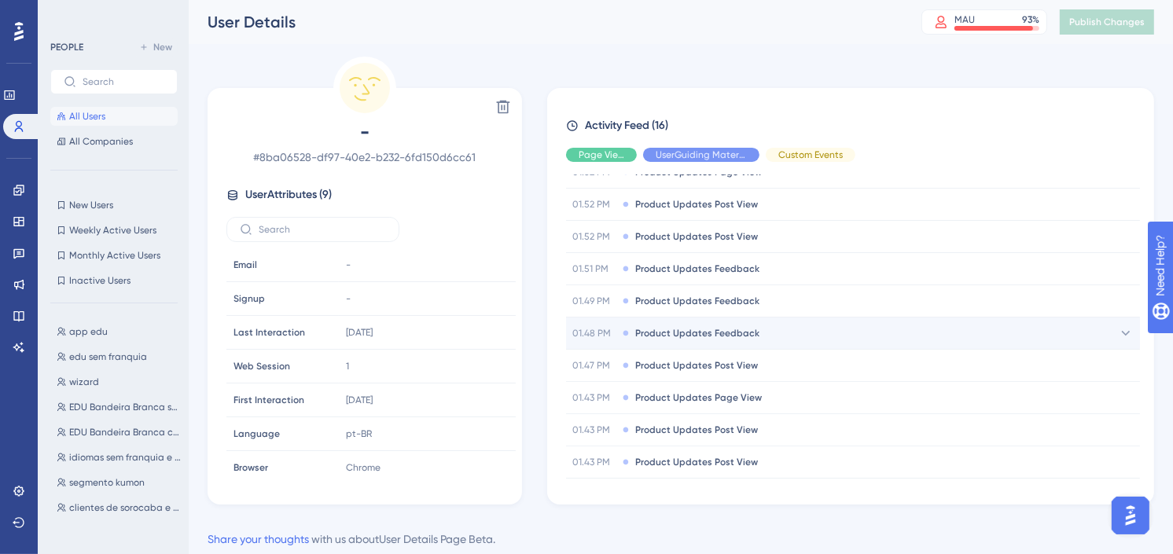
click at [718, 333] on span "Product Updates Feedback" at bounding box center [697, 333] width 124 height 13
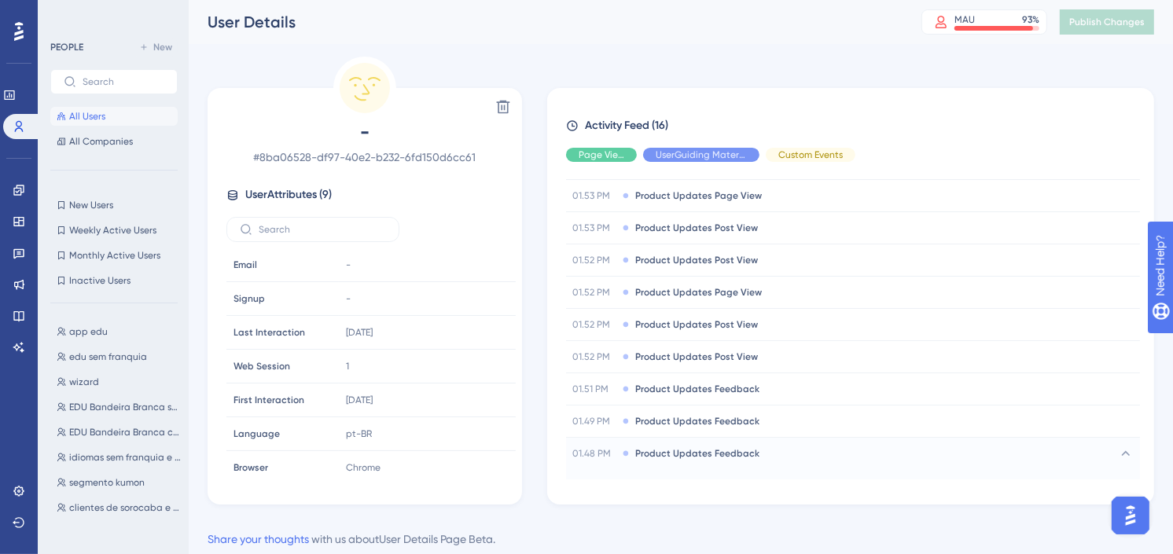
scroll to position [0, 0]
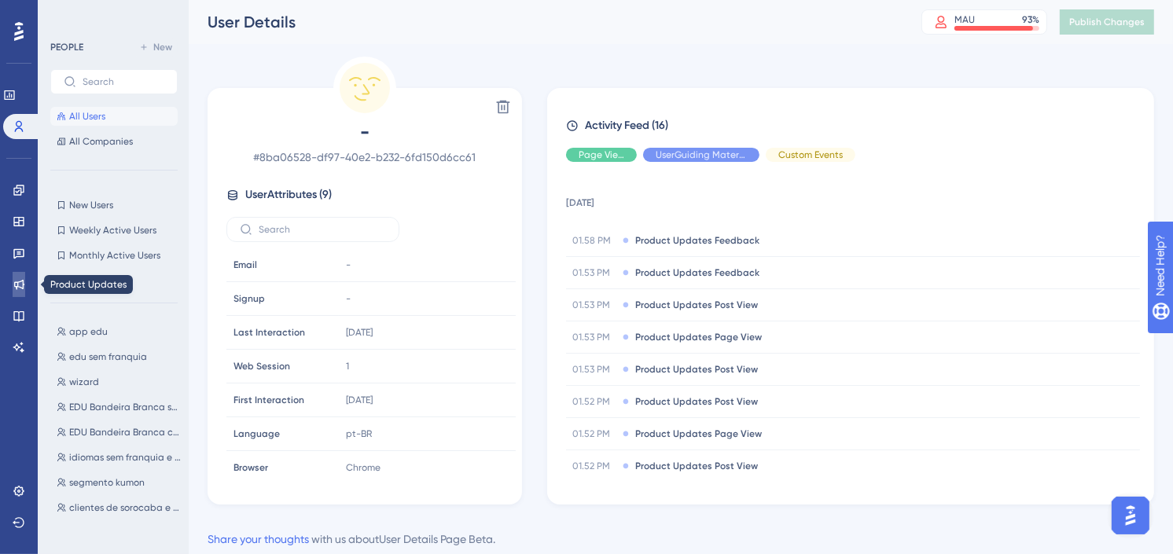
click at [17, 289] on icon at bounding box center [19, 284] width 13 height 13
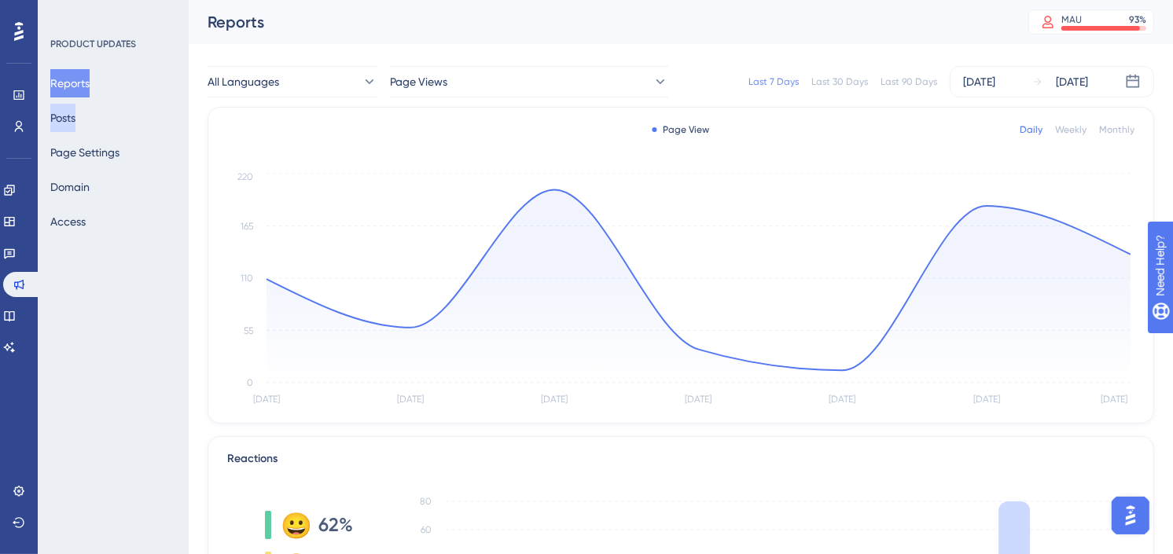
click at [72, 127] on button "Posts" at bounding box center [62, 118] width 25 height 28
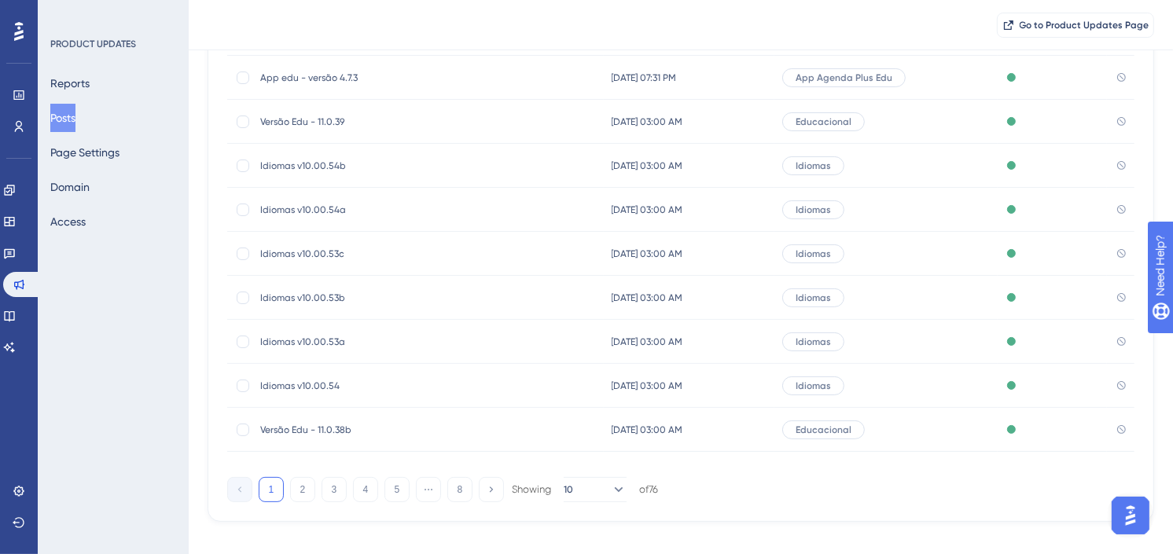
scroll to position [158, 0]
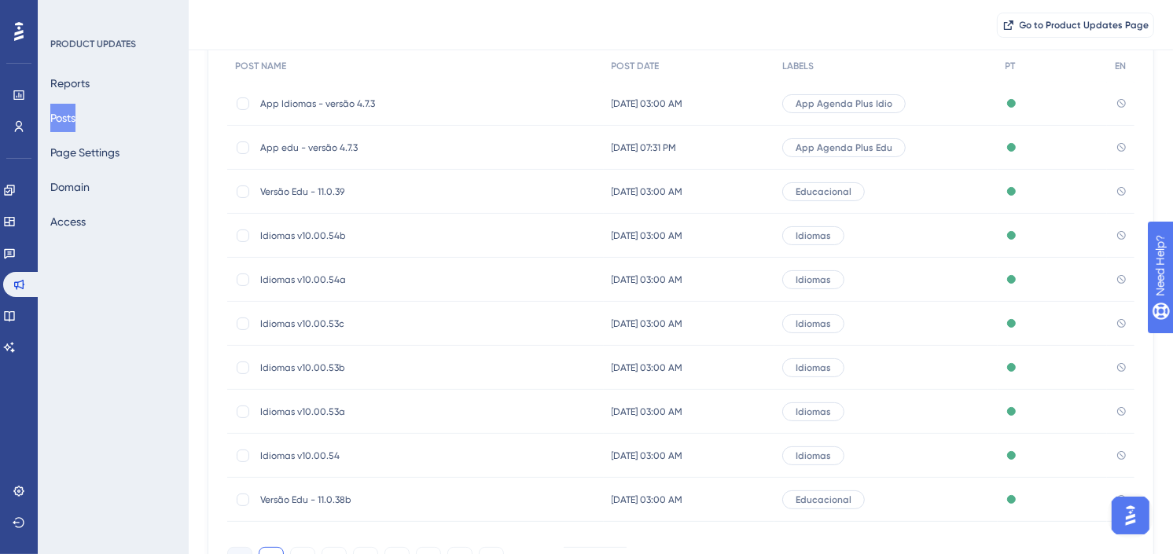
click at [348, 195] on span "Versão Edu - 11.0.39" at bounding box center [386, 191] width 252 height 13
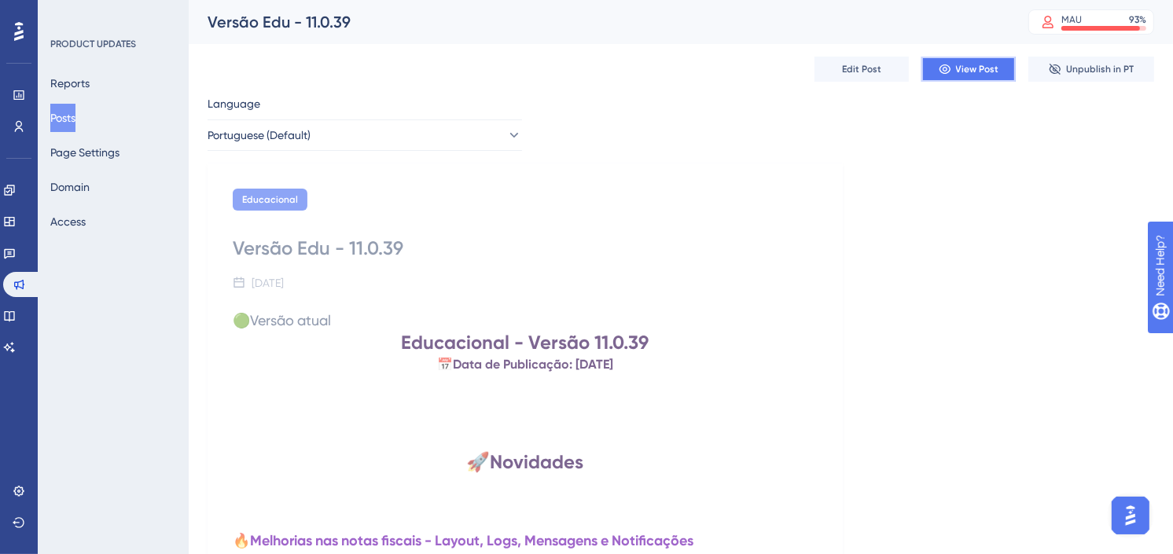
click at [983, 75] on button "View Post" at bounding box center [968, 69] width 94 height 25
click at [75, 110] on button "Posts" at bounding box center [62, 118] width 25 height 28
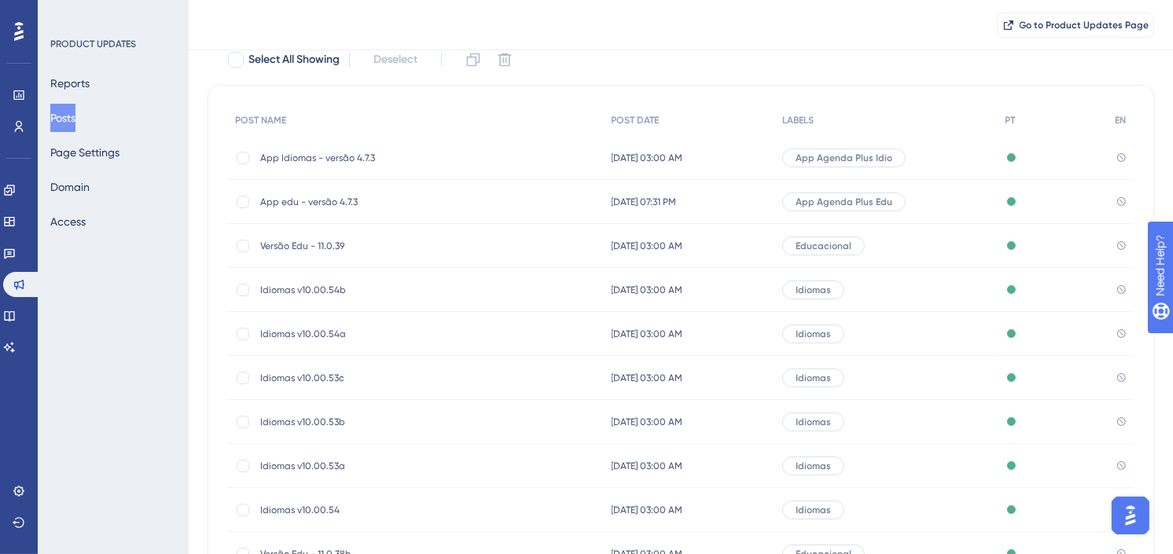
scroll to position [239, 0]
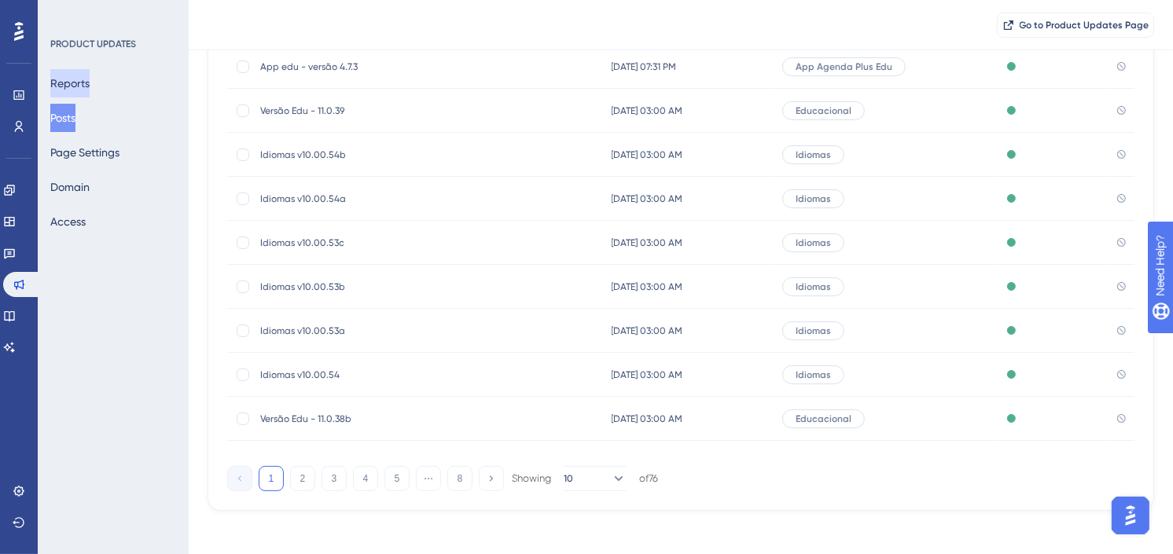
click at [85, 94] on button "Reports" at bounding box center [69, 83] width 39 height 28
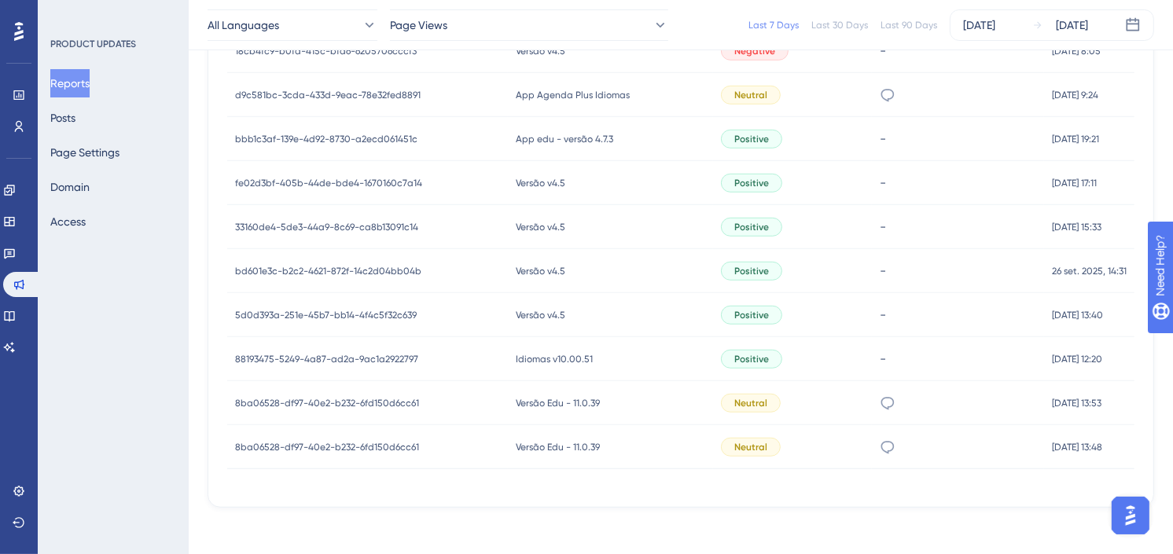
scroll to position [876, 0]
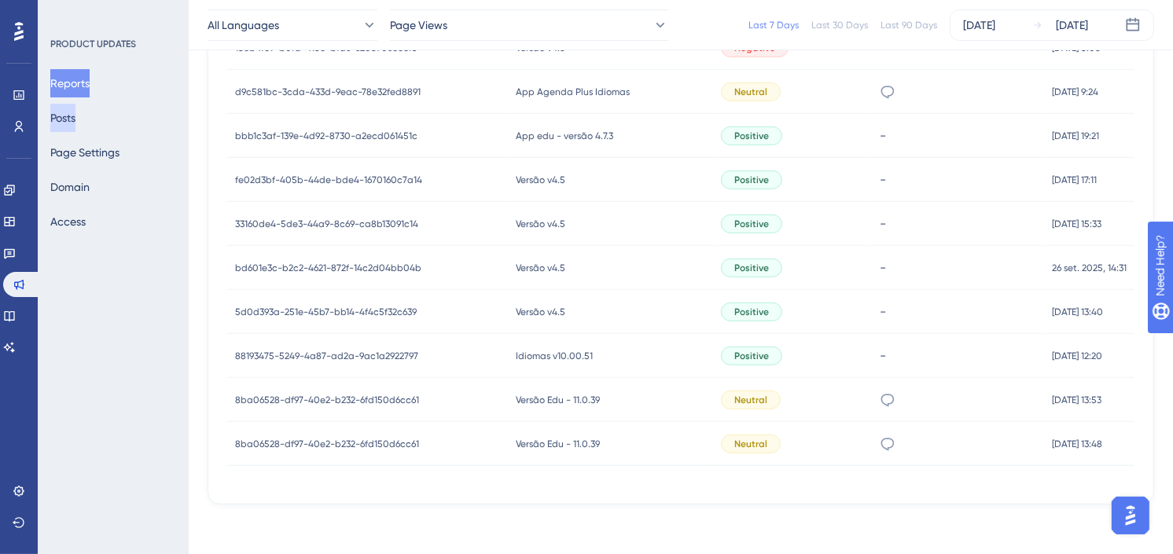
click at [74, 123] on button "Posts" at bounding box center [62, 118] width 25 height 28
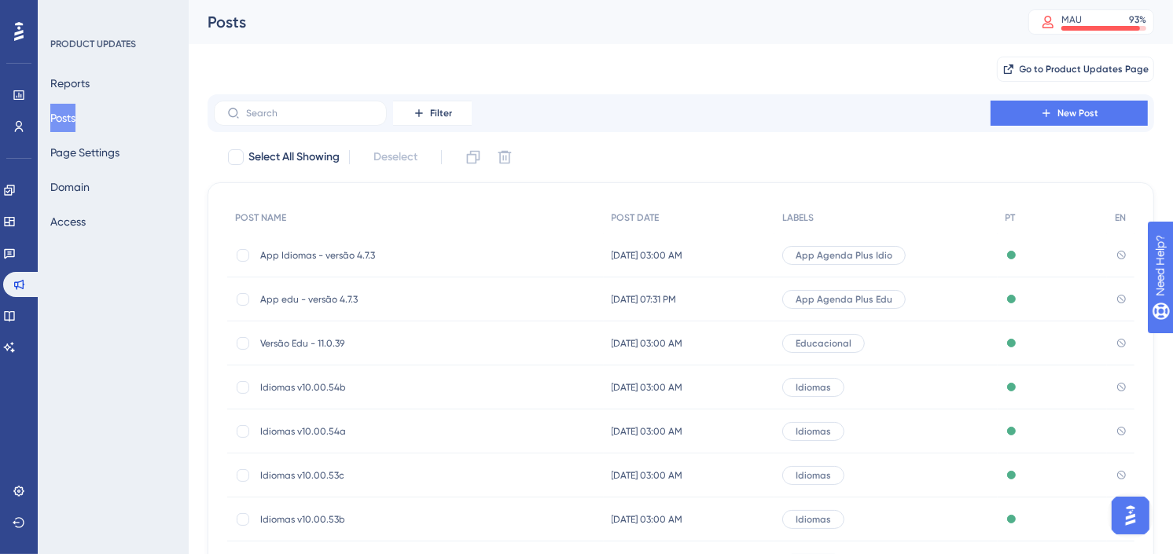
click at [504, 335] on div "Versão Edu - 11.0.39 Versão Edu - 11.0.39" at bounding box center [386, 343] width 252 height 44
